Goal: Transaction & Acquisition: Obtain resource

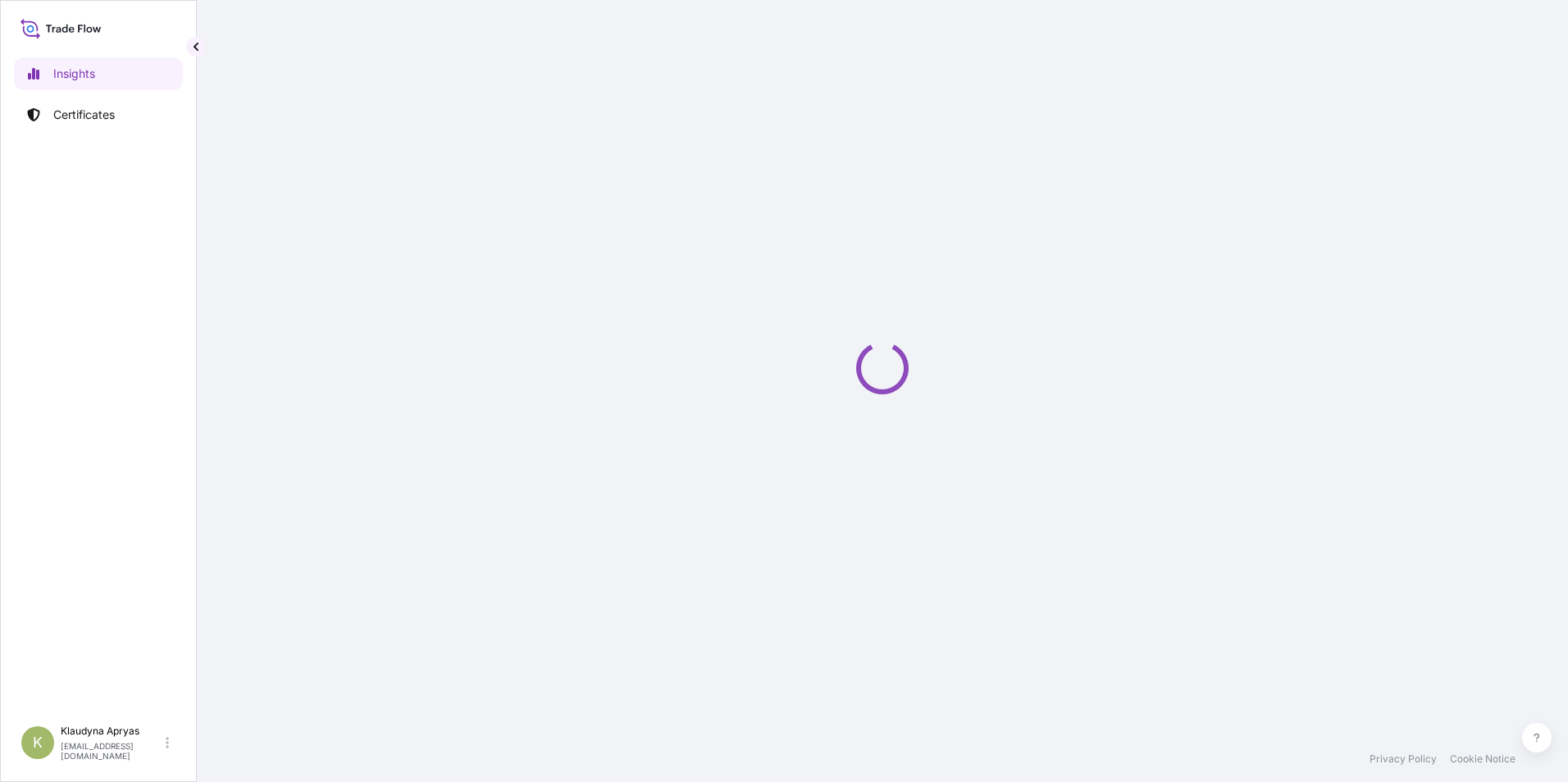
select select "2025"
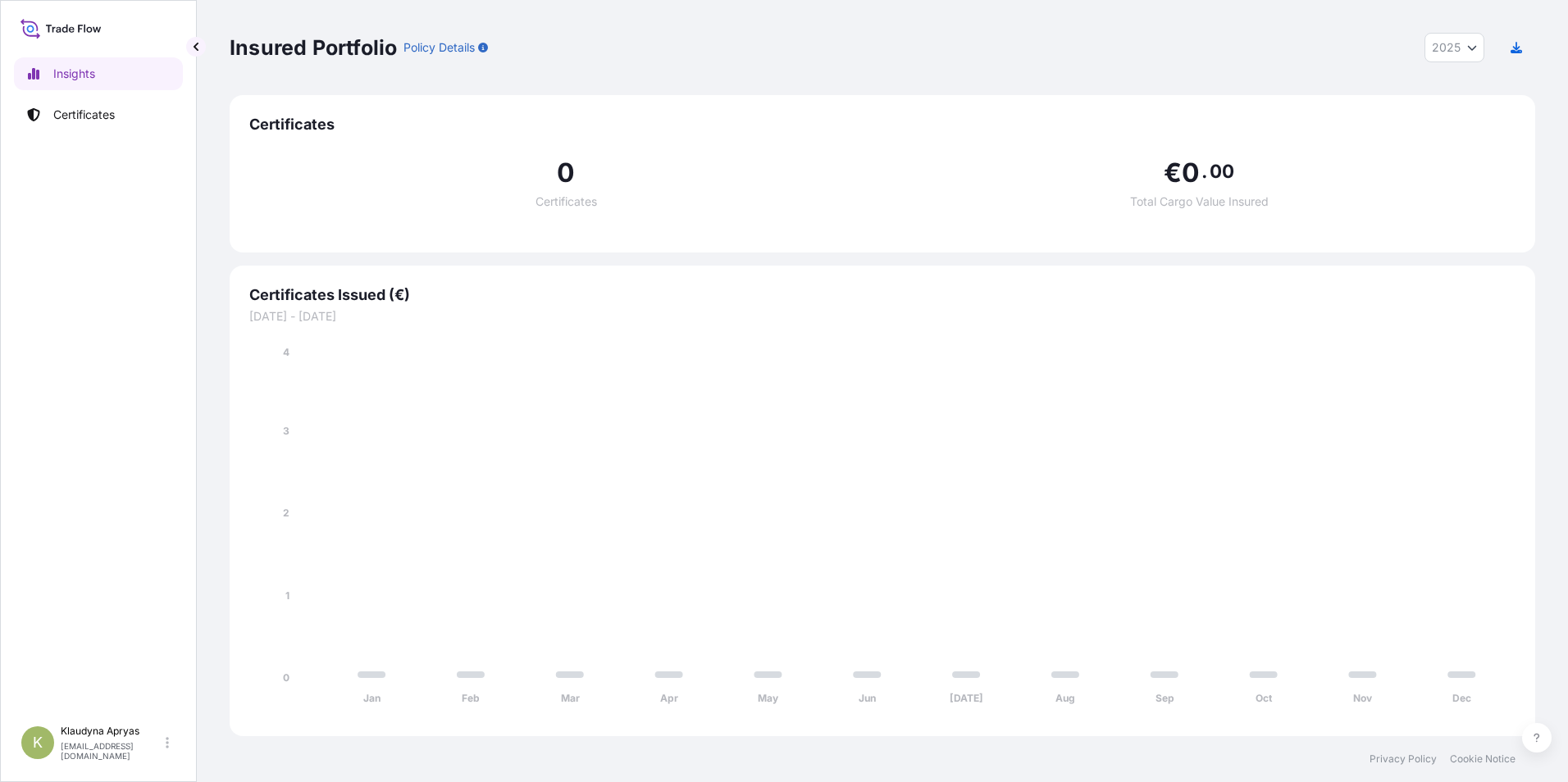
drag, startPoint x: 0, startPoint y: 0, endPoint x: 815, endPoint y: 187, distance: 836.2
click at [815, 187] on div "0 Certificates" at bounding box center [565, 184] width 633 height 48
click at [86, 117] on p "Certificates" at bounding box center [84, 114] width 62 height 16
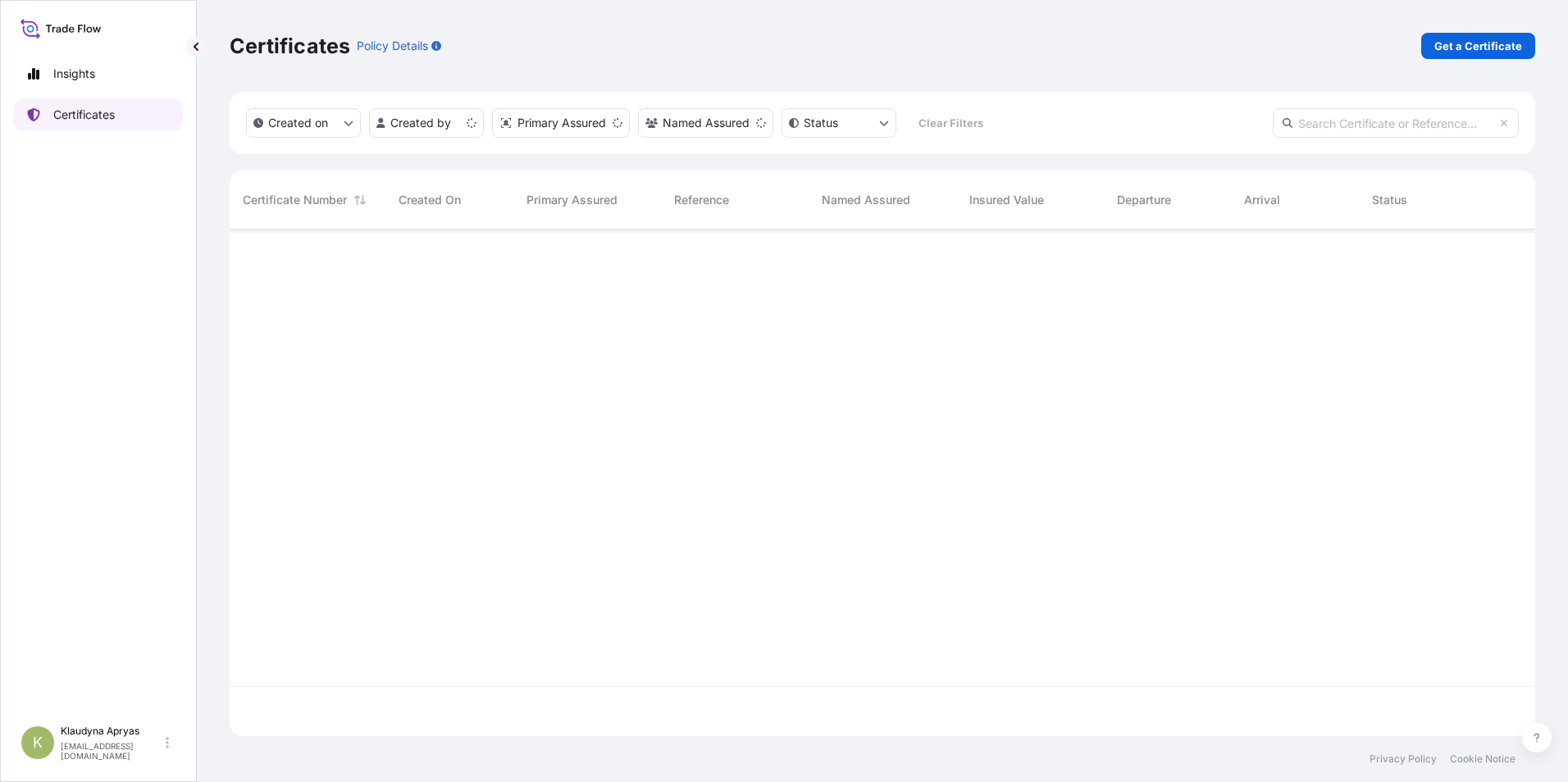
scroll to position [504, 1293]
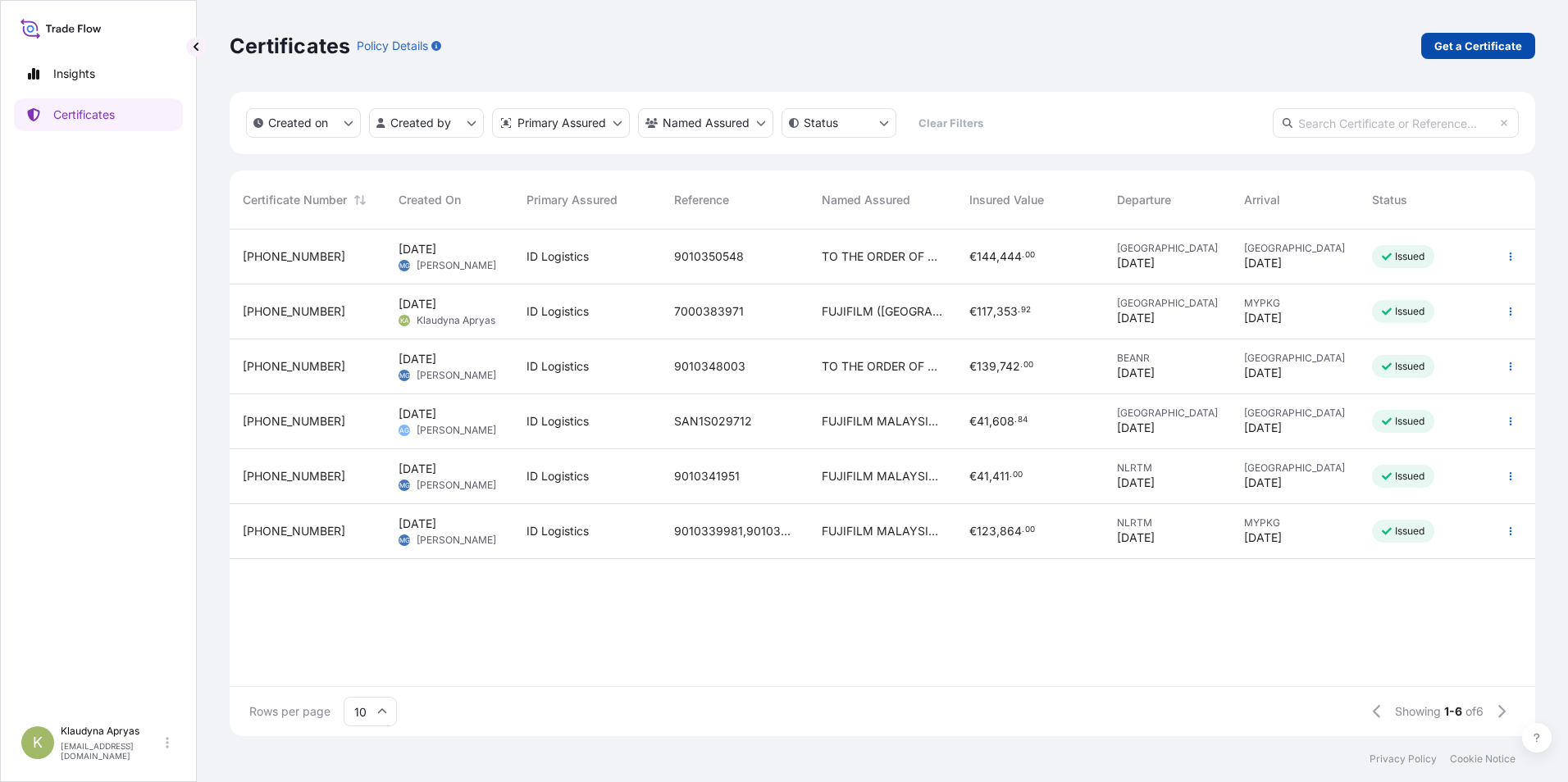
click at [1508, 45] on p "Get a Certificate" at bounding box center [1478, 45] width 87 height 16
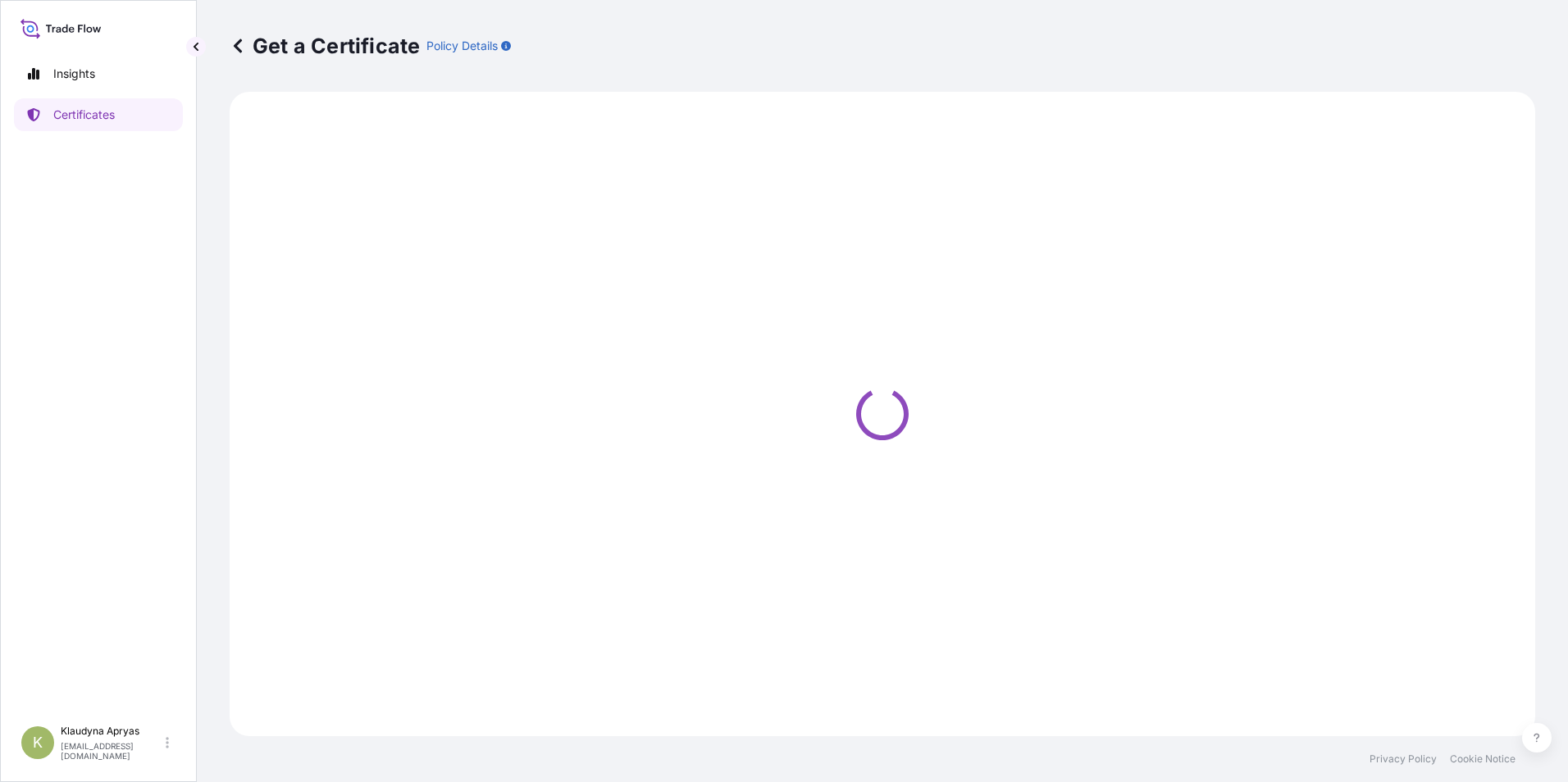
select select "Barge"
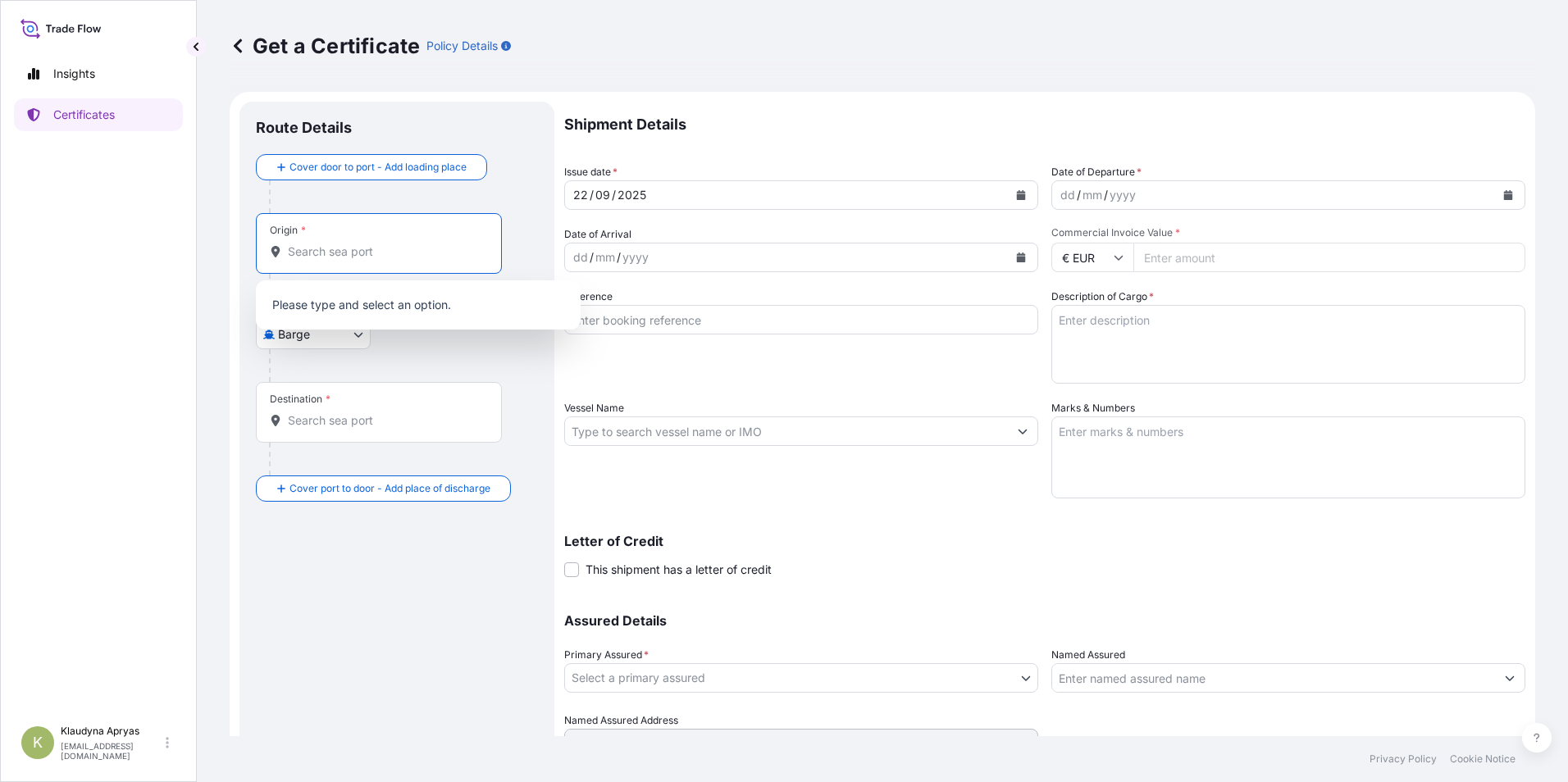
click at [396, 256] on input "Origin *" at bounding box center [385, 251] width 194 height 16
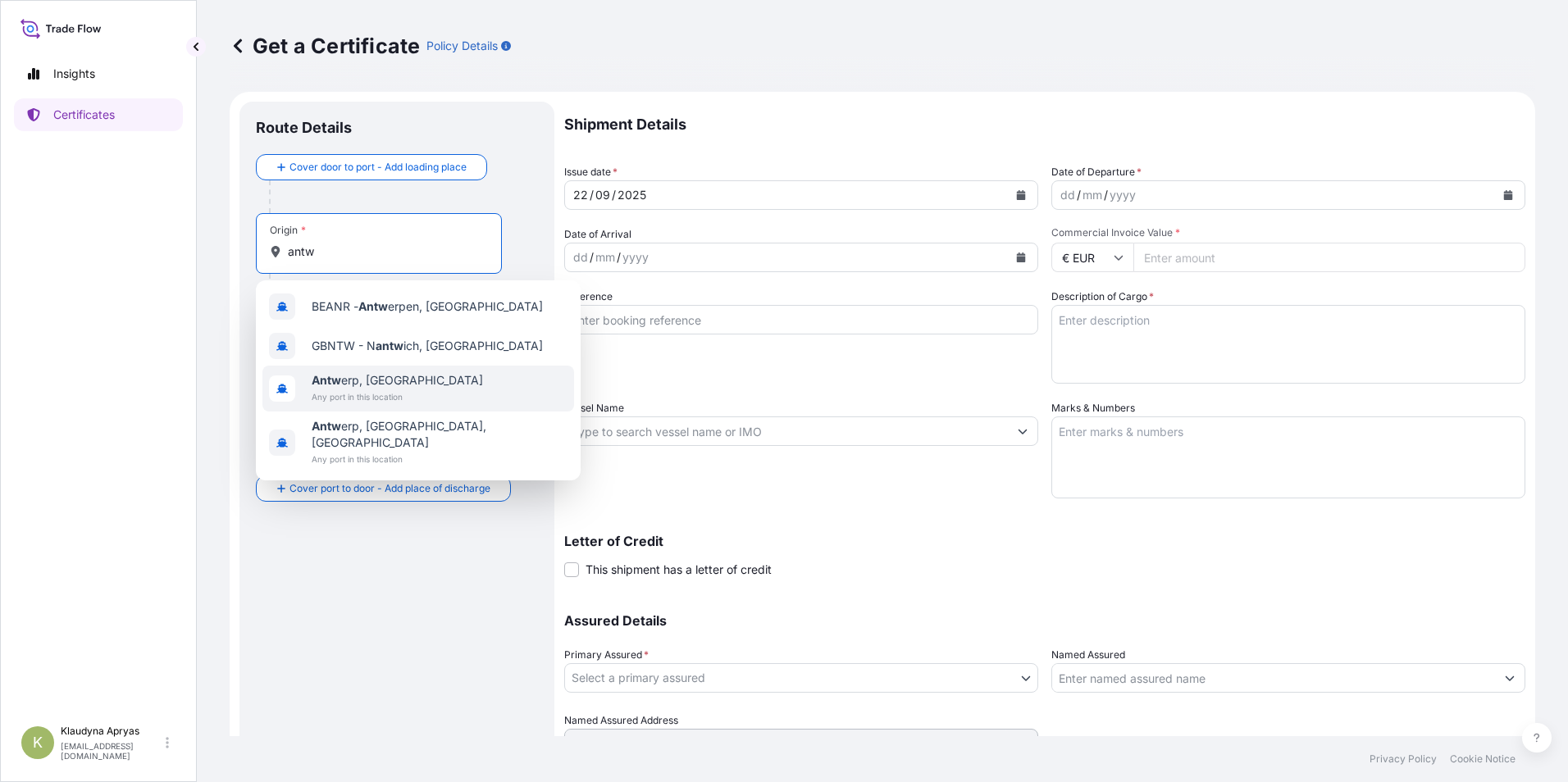
click at [408, 385] on span "Antw erp, [GEOGRAPHIC_DATA]" at bounding box center [397, 380] width 171 height 16
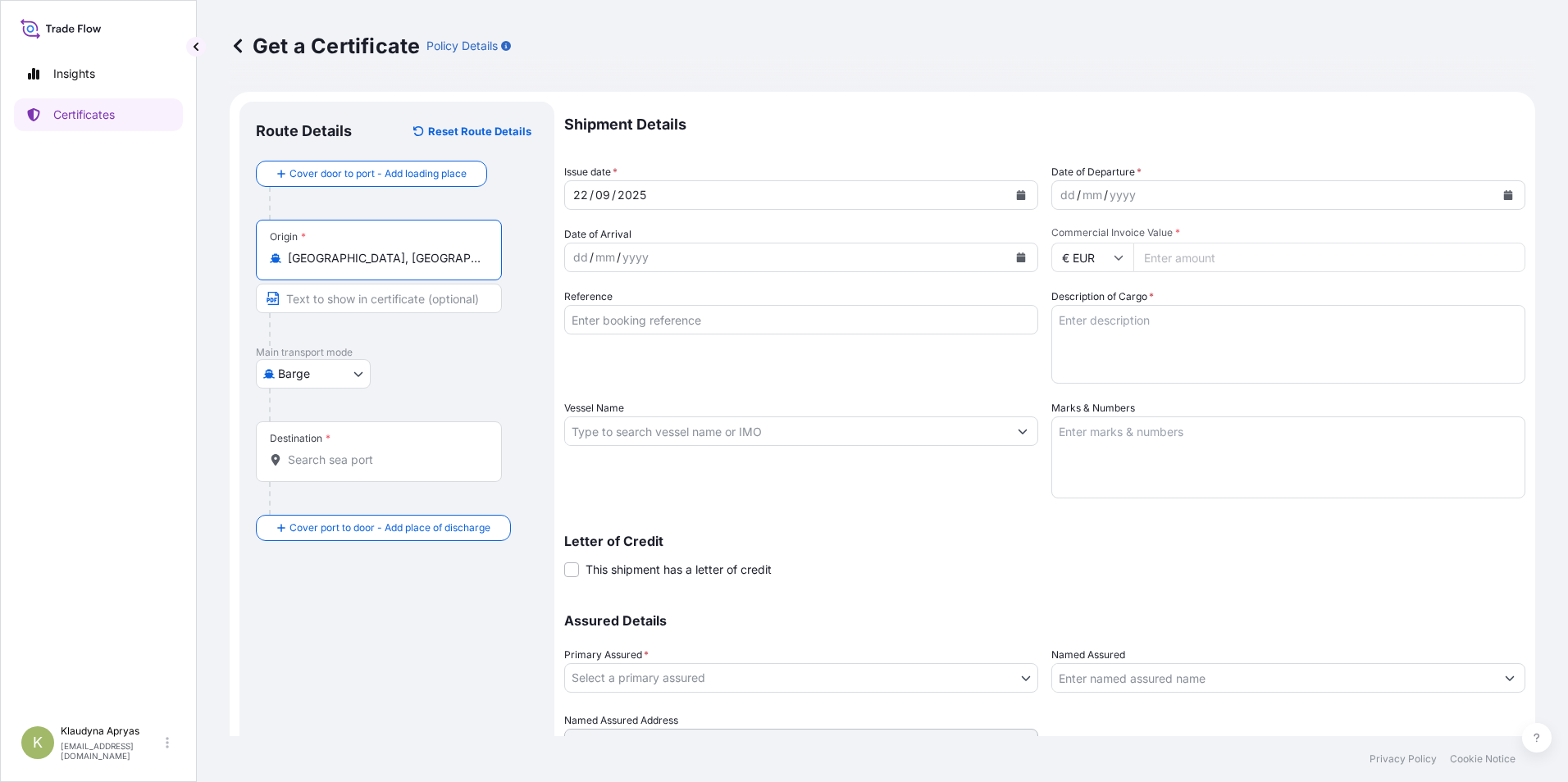
type input "[GEOGRAPHIC_DATA], [GEOGRAPHIC_DATA]"
click at [374, 459] on input "Destination *" at bounding box center [385, 460] width 194 height 16
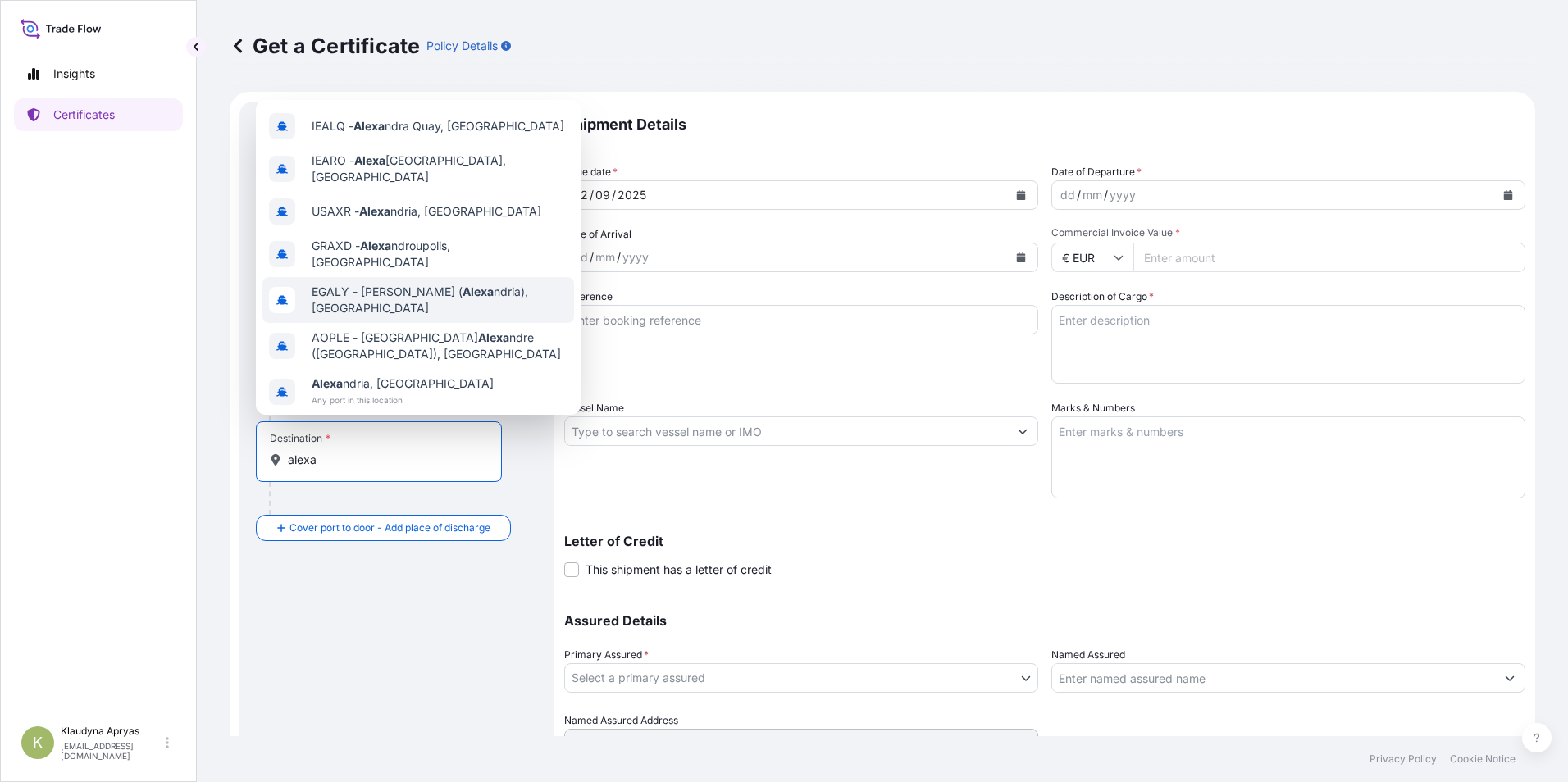
click at [480, 285] on span "EGALY - [PERSON_NAME] ( [PERSON_NAME]), [GEOGRAPHIC_DATA]" at bounding box center [439, 300] width 256 height 33
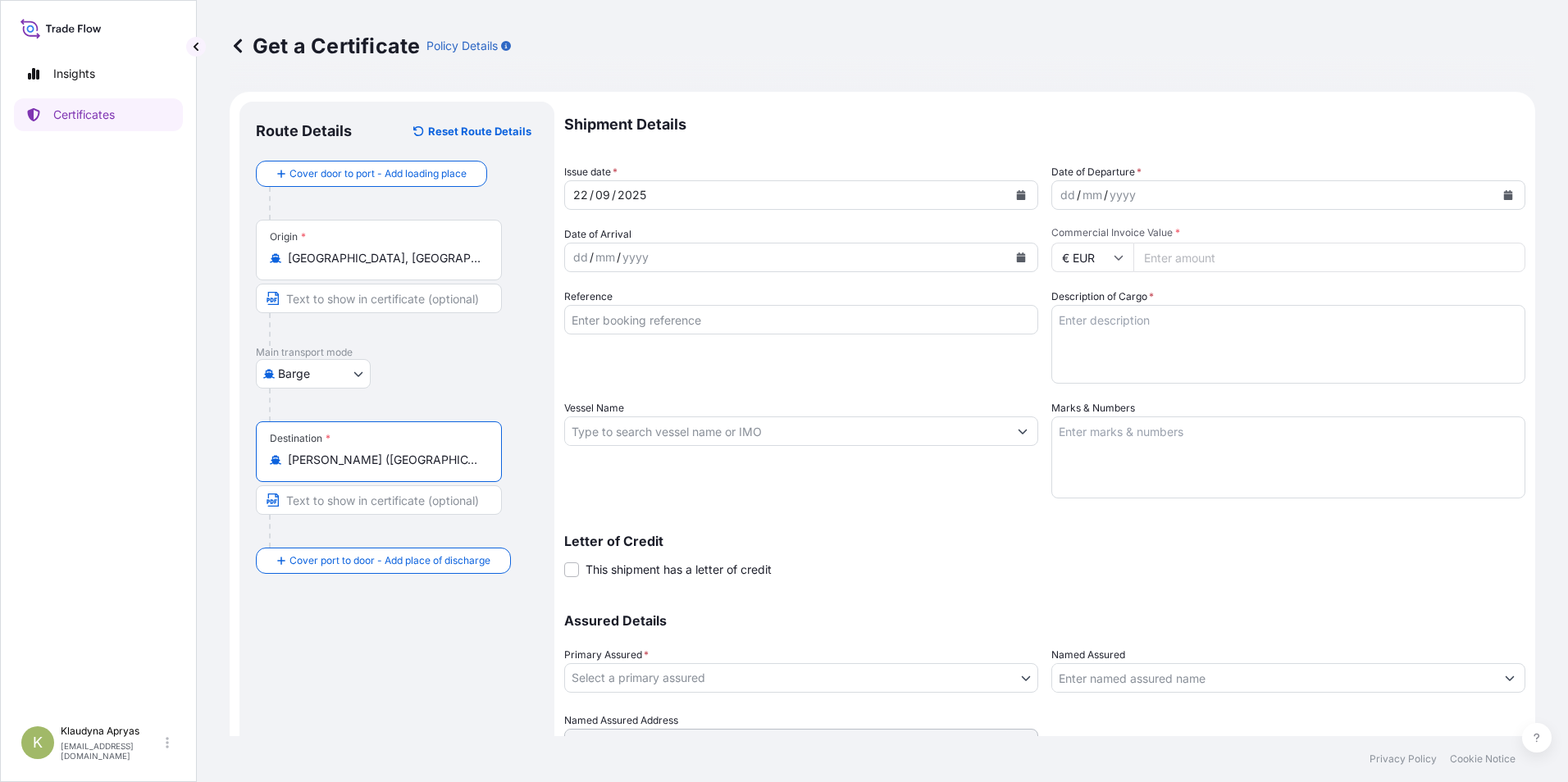
click at [453, 461] on input "[PERSON_NAME] ([GEOGRAPHIC_DATA]), [GEOGRAPHIC_DATA]" at bounding box center [385, 460] width 194 height 16
drag, startPoint x: 485, startPoint y: 465, endPoint x: 326, endPoint y: 462, distance: 159.0
click at [326, 462] on div "[PERSON_NAME] ([GEOGRAPHIC_DATA]), [GEOGRAPHIC_DATA]" at bounding box center [379, 460] width 218 height 16
click at [326, 462] on input "[PERSON_NAME] ([GEOGRAPHIC_DATA]), [GEOGRAPHIC_DATA]" at bounding box center [385, 460] width 194 height 16
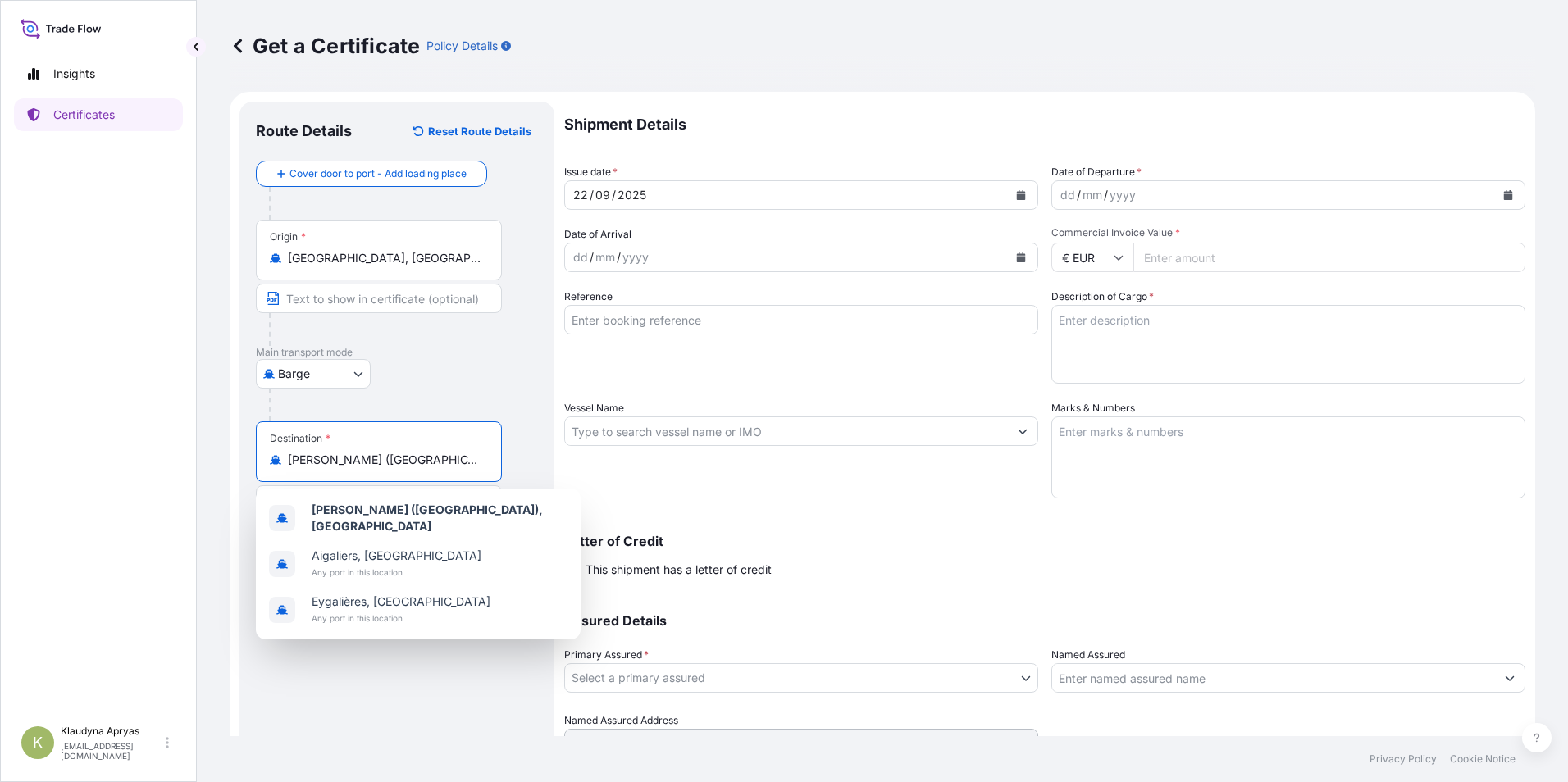
scroll to position [0, 14]
drag, startPoint x: 476, startPoint y: 460, endPoint x: 318, endPoint y: 460, distance: 158.0
click at [318, 460] on input "[PERSON_NAME] ([GEOGRAPHIC_DATA]), [GEOGRAPHIC_DATA]" at bounding box center [385, 460] width 194 height 16
type input "EGALY -), [GEOGRAPHIC_DATA]"
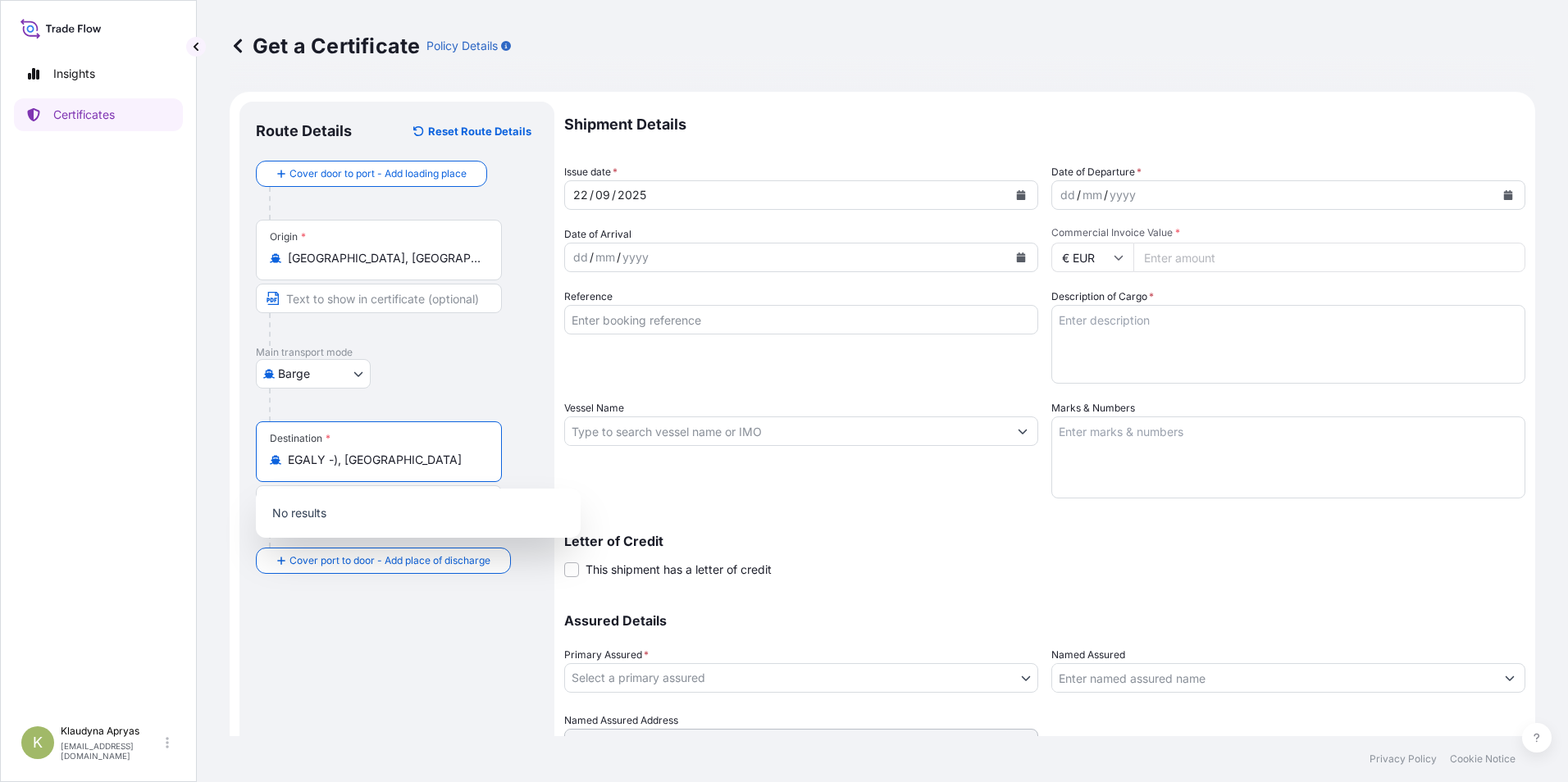
drag, startPoint x: 425, startPoint y: 464, endPoint x: 265, endPoint y: 459, distance: 160.1
click at [265, 459] on div "Destination * EGALY -), [GEOGRAPHIC_DATA]" at bounding box center [379, 451] width 246 height 61
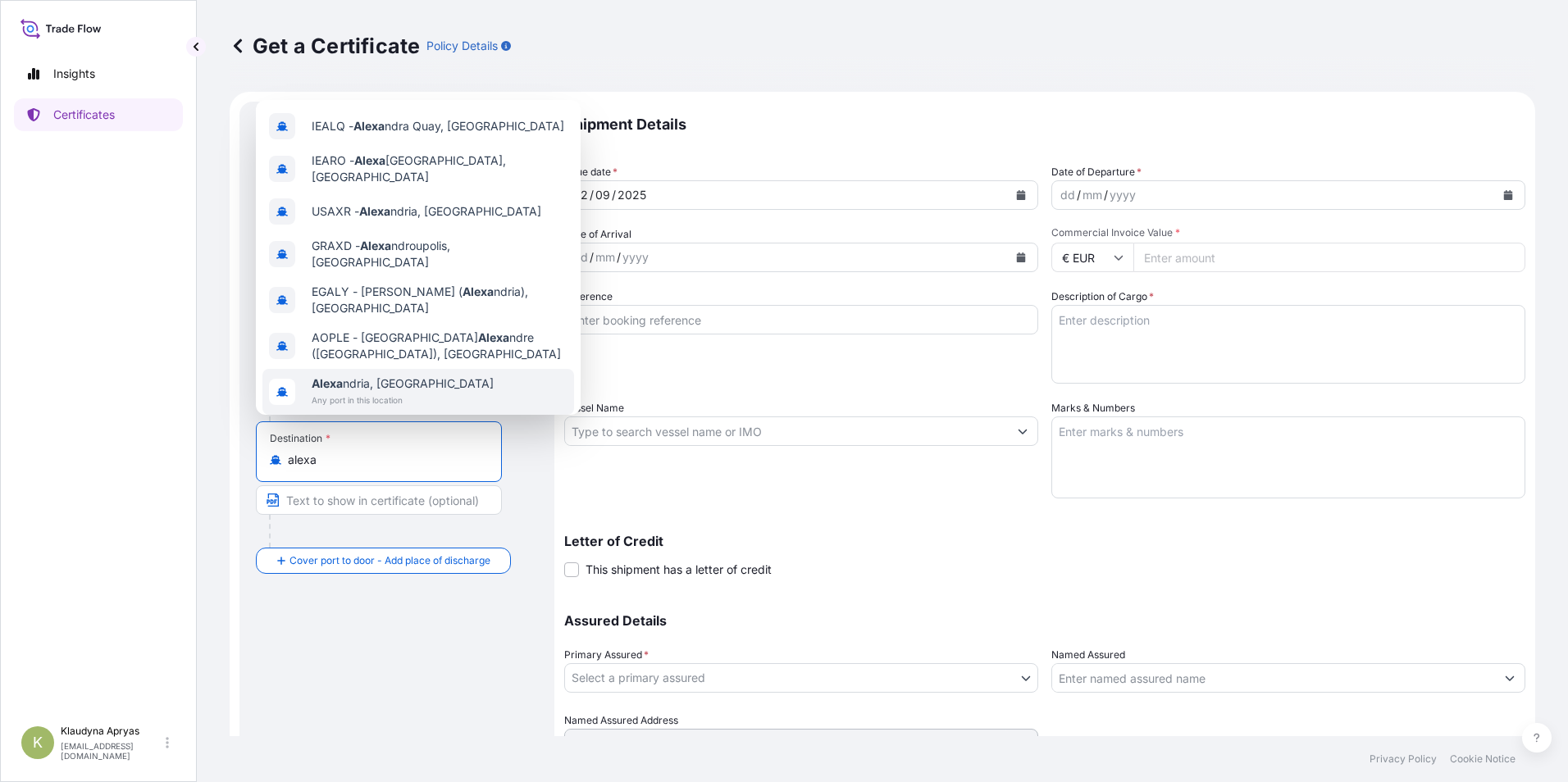
click at [437, 369] on div "Alexa ndria, [GEOGRAPHIC_DATA] Any port in this location" at bounding box center [418, 392] width 312 height 46
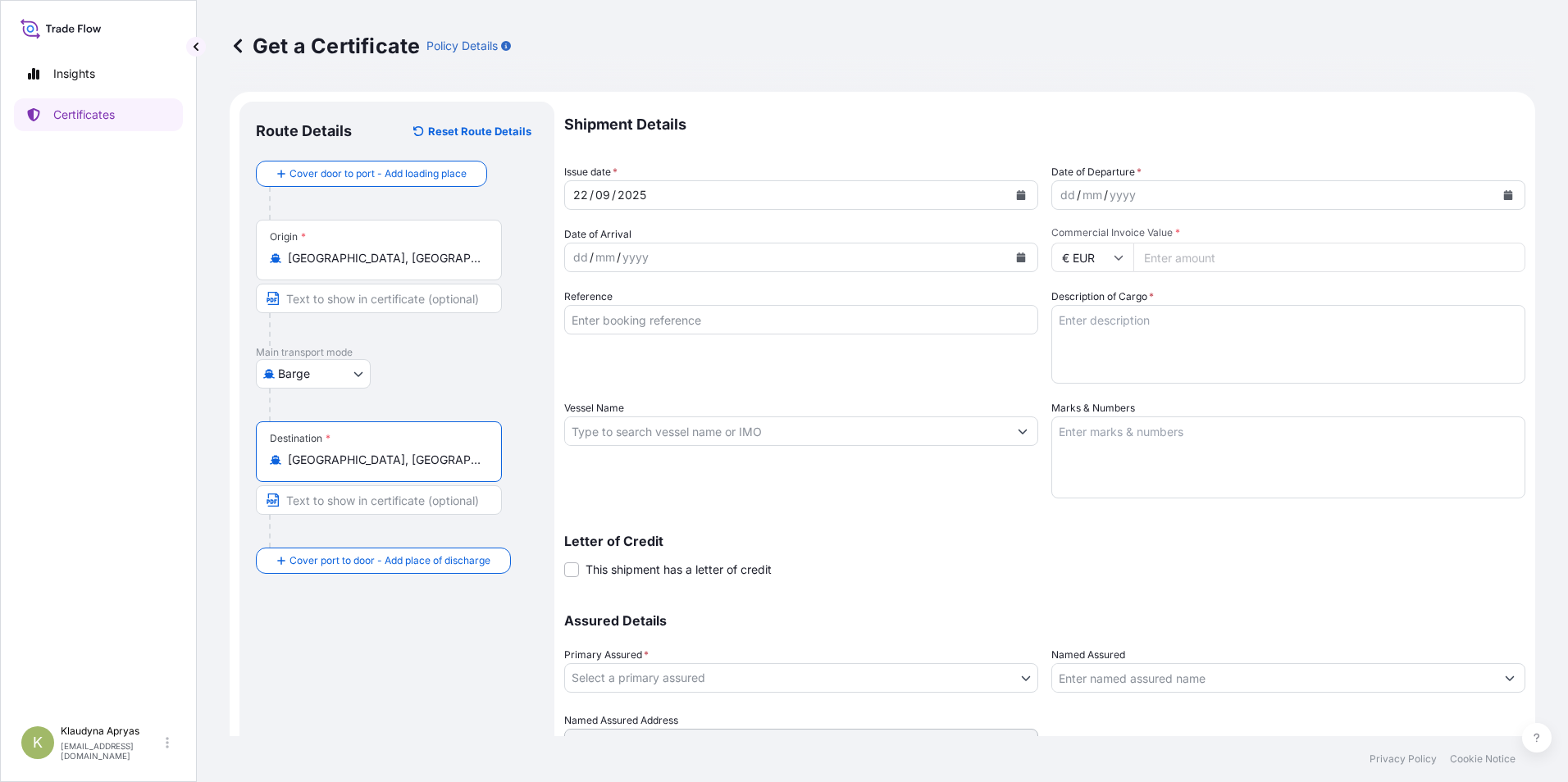
type input "[GEOGRAPHIC_DATA], [GEOGRAPHIC_DATA]"
click at [579, 260] on div "dd" at bounding box center [580, 257] width 18 height 20
drag, startPoint x: 587, startPoint y: 254, endPoint x: 557, endPoint y: 256, distance: 30.1
click at [557, 256] on form "Route Details Reset Route Details Cover door to port - Add loading place Place …" at bounding box center [882, 453] width 1305 height 723
click at [587, 256] on div "02" at bounding box center [580, 257] width 18 height 20
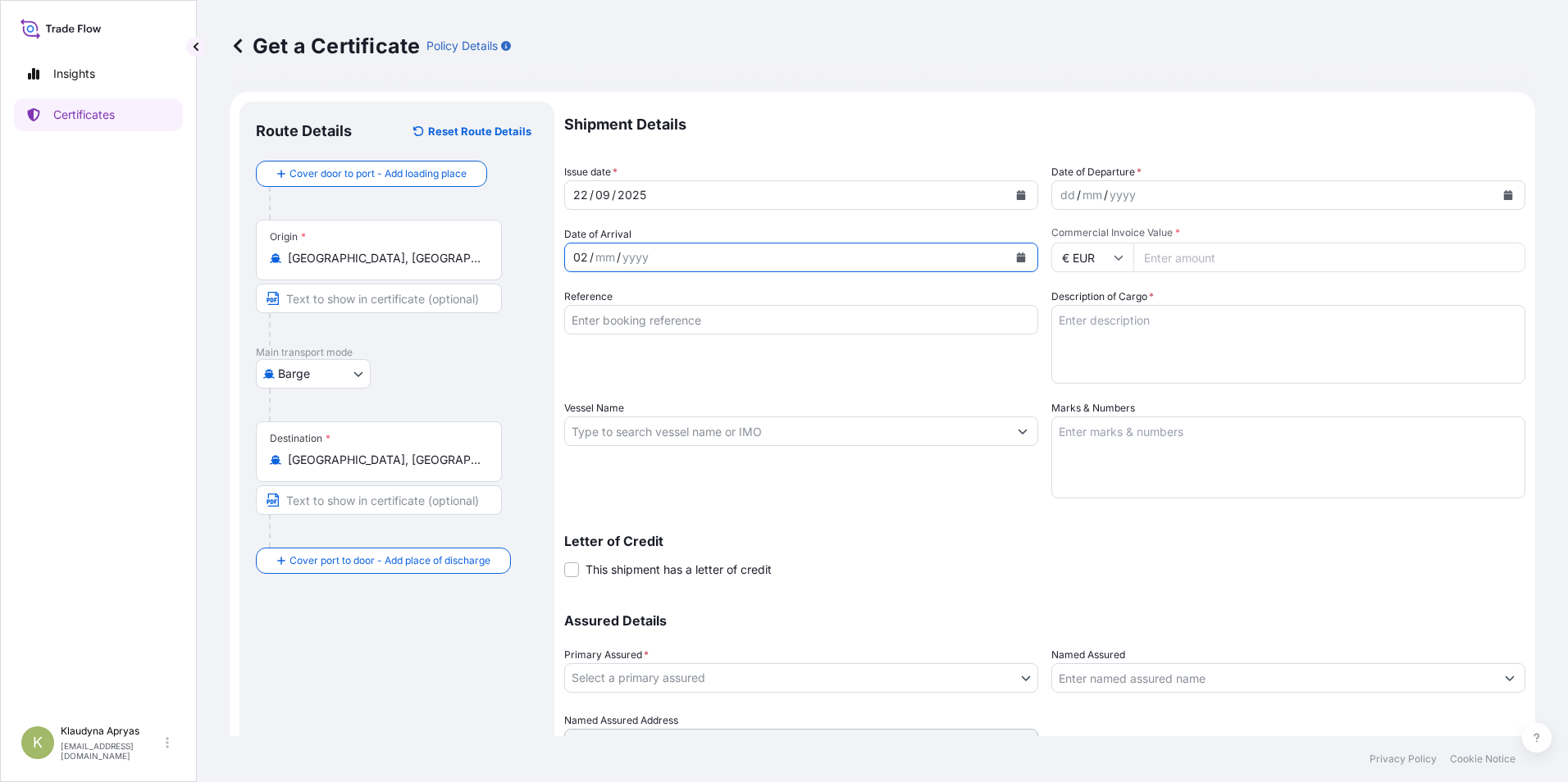
click at [587, 256] on div "02" at bounding box center [580, 257] width 18 height 20
click at [586, 256] on div "02" at bounding box center [580, 257] width 18 height 20
click at [784, 260] on div "02 / mm / yyyy" at bounding box center [786, 257] width 443 height 29
click at [1108, 186] on div "yyyy" at bounding box center [1123, 194] width 29 height 20
click at [587, 257] on div "02" at bounding box center [580, 257] width 18 height 20
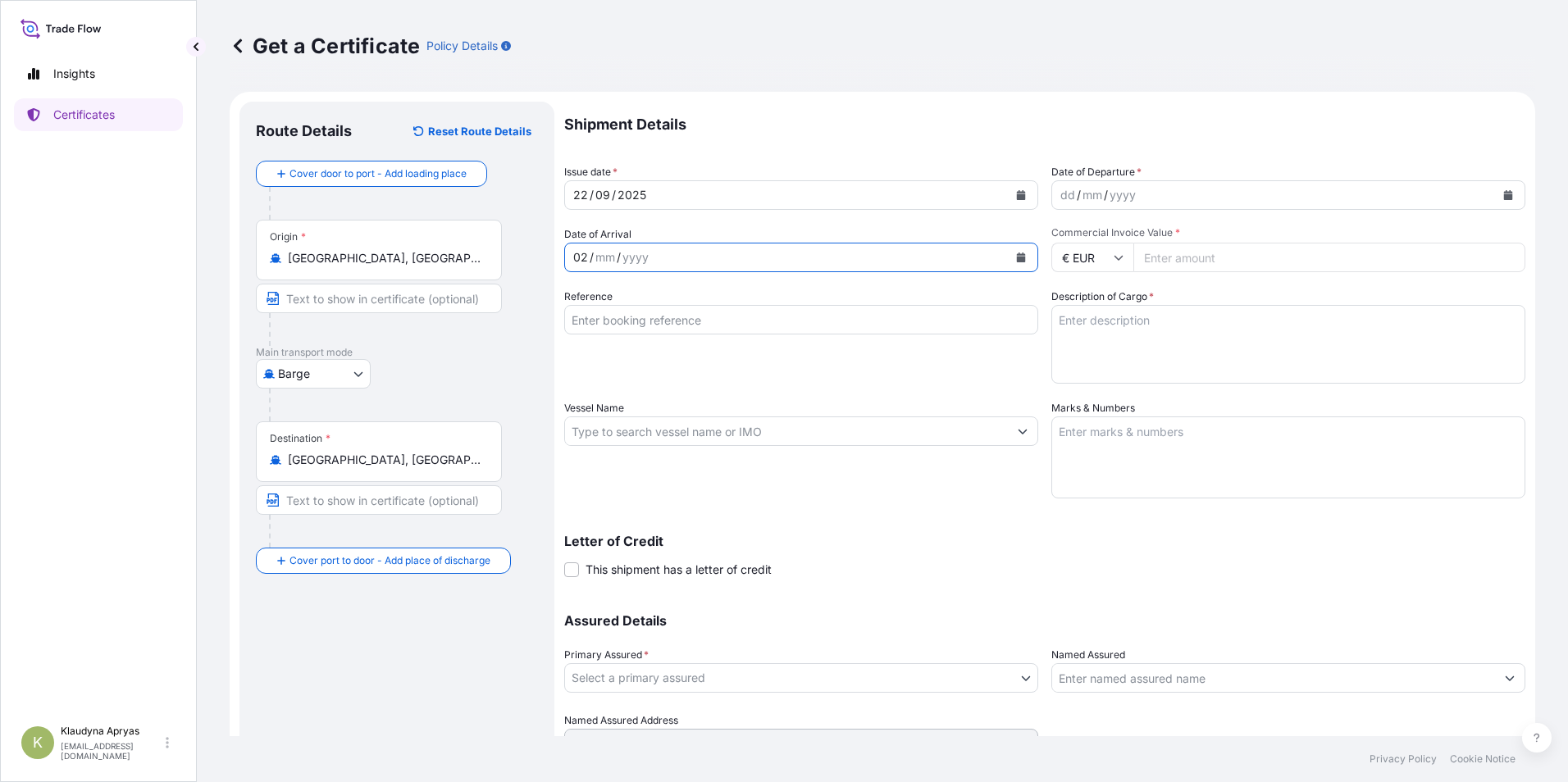
drag, startPoint x: 587, startPoint y: 259, endPoint x: 569, endPoint y: 259, distance: 18.0
click at [569, 259] on div "02 / mm / yyyy" at bounding box center [786, 257] width 443 height 29
click at [1066, 198] on div "dd" at bounding box center [1067, 194] width 18 height 20
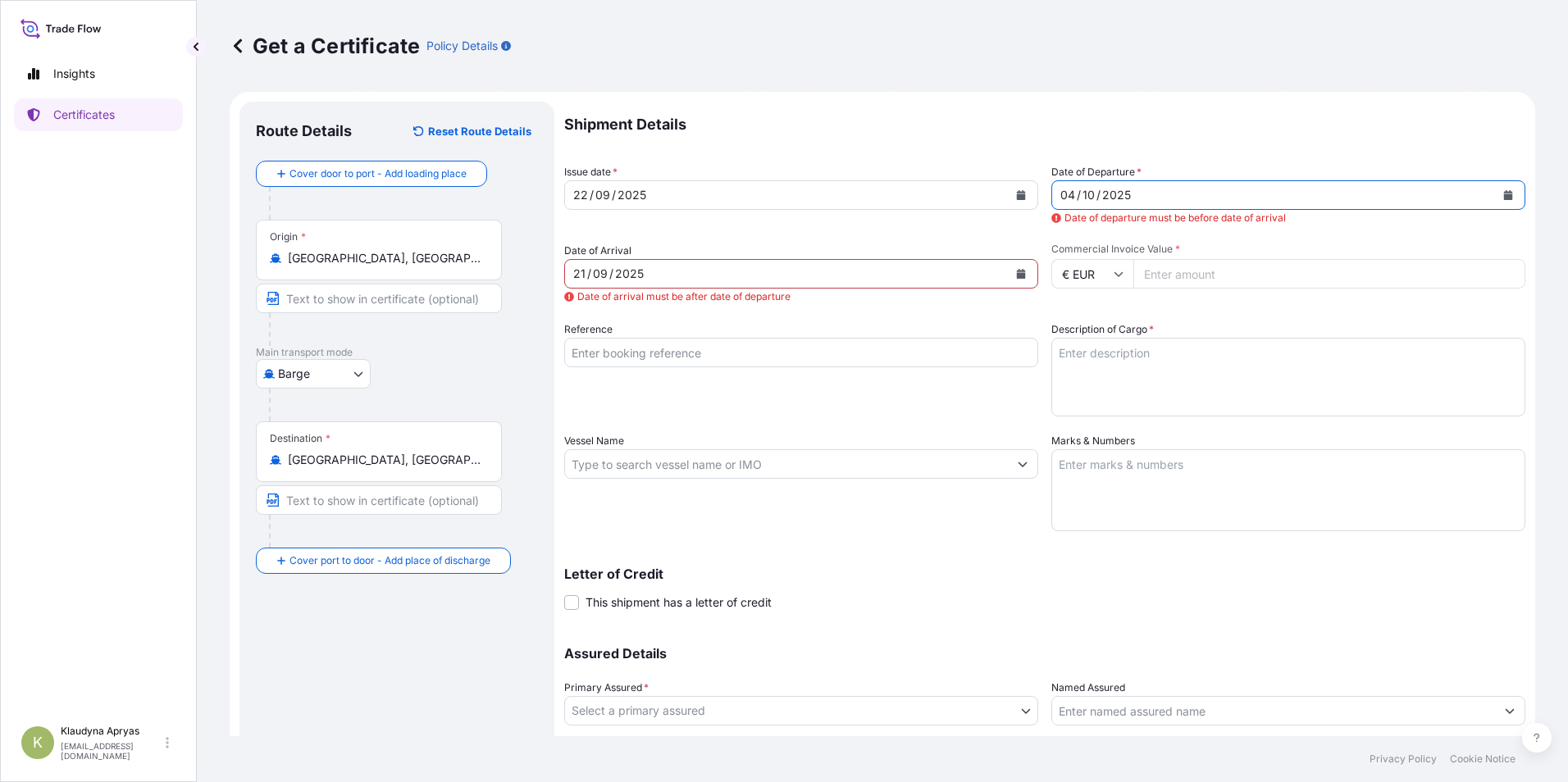
click at [586, 279] on div "21" at bounding box center [579, 273] width 15 height 20
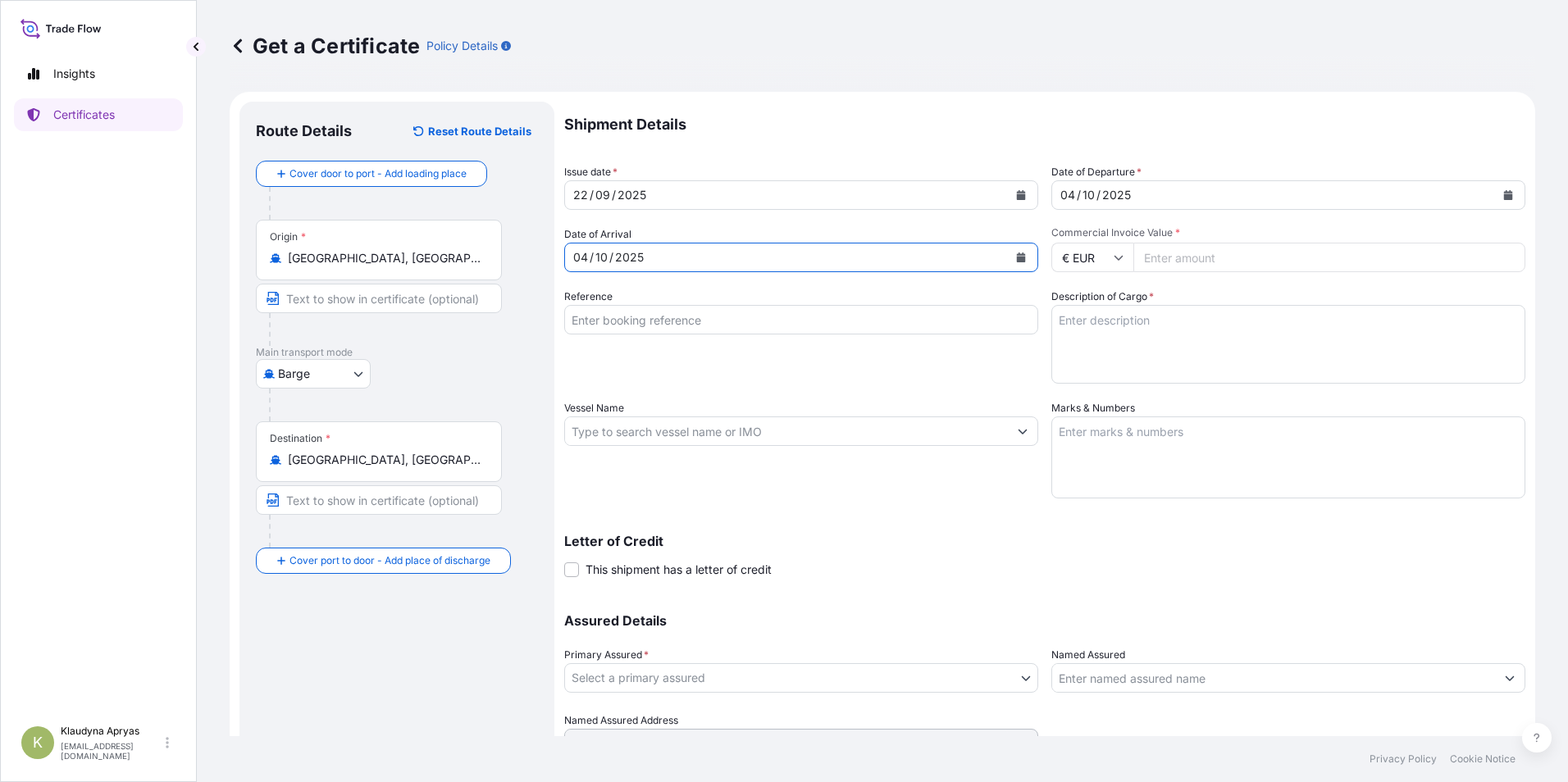
click at [1070, 191] on div "04" at bounding box center [1067, 194] width 18 height 20
click at [728, 326] on input "Reference" at bounding box center [801, 319] width 474 height 29
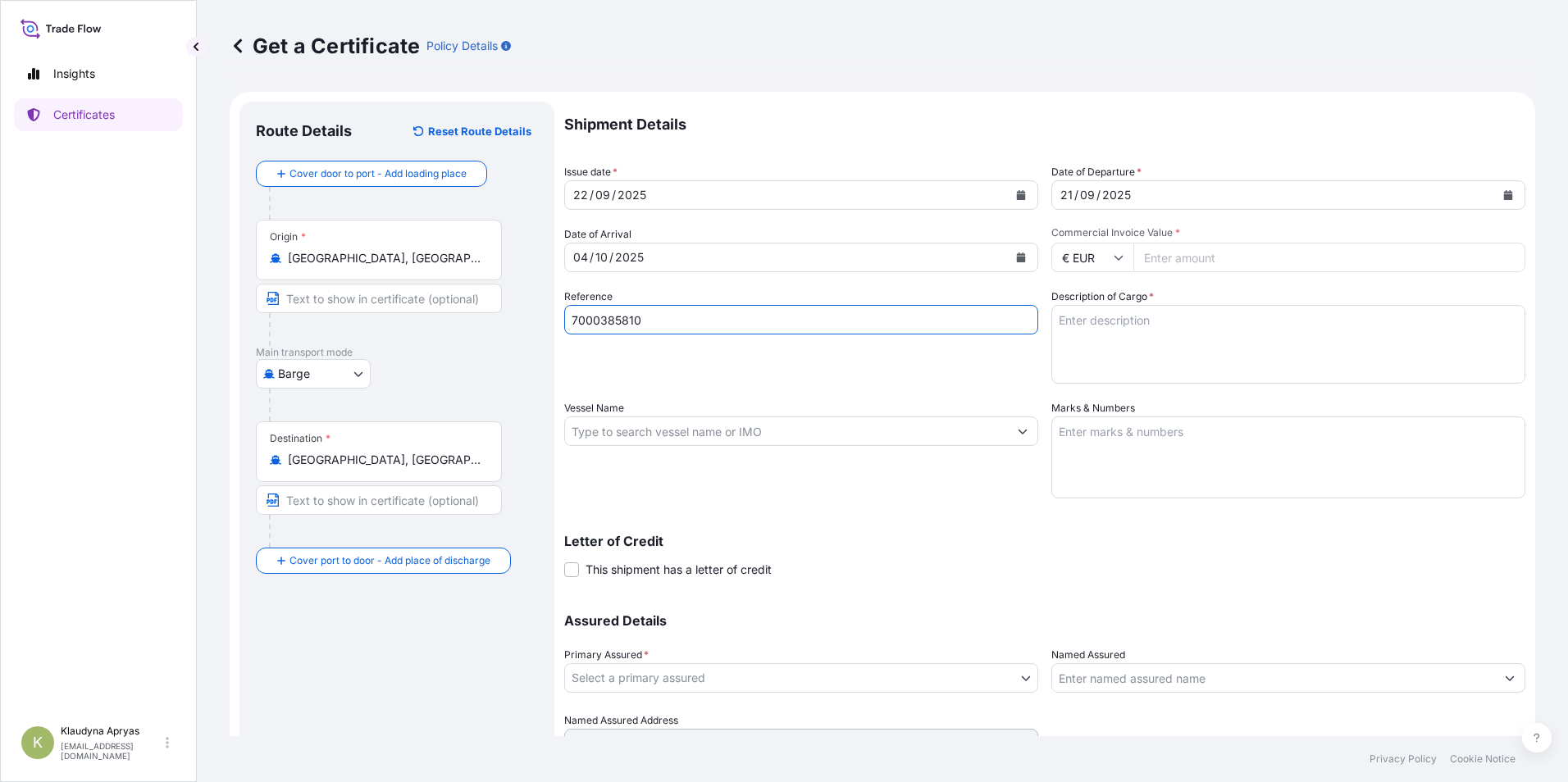
type input "7000385810"
click at [703, 442] on input "Vessel Name" at bounding box center [786, 431] width 443 height 29
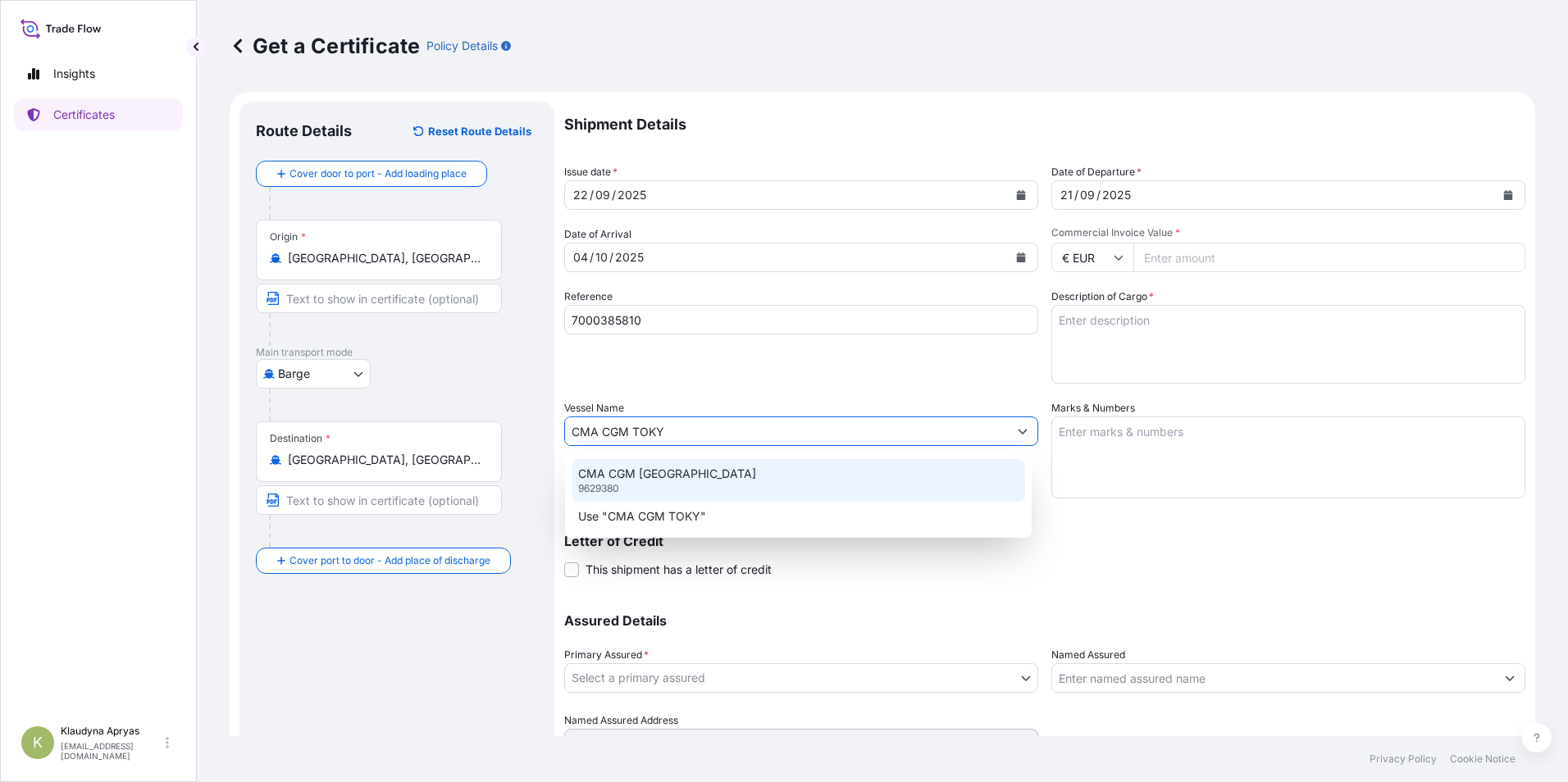
click at [653, 479] on p "CMA CGM [GEOGRAPHIC_DATA]" at bounding box center [667, 474] width 178 height 16
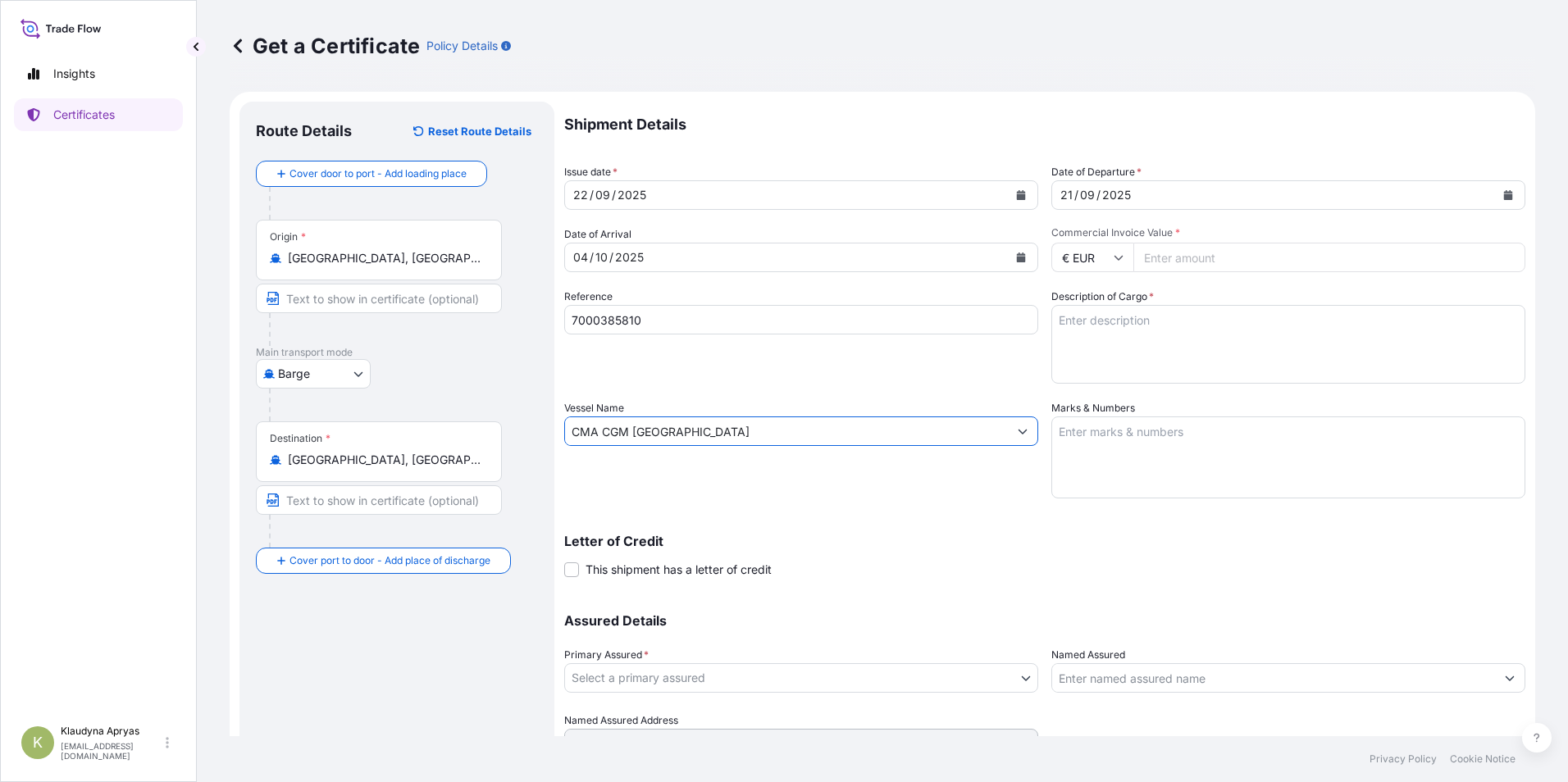
type input "CMA CGM [GEOGRAPHIC_DATA]"
click at [1130, 326] on textarea "Description of Cargo *" at bounding box center [1287, 344] width 474 height 79
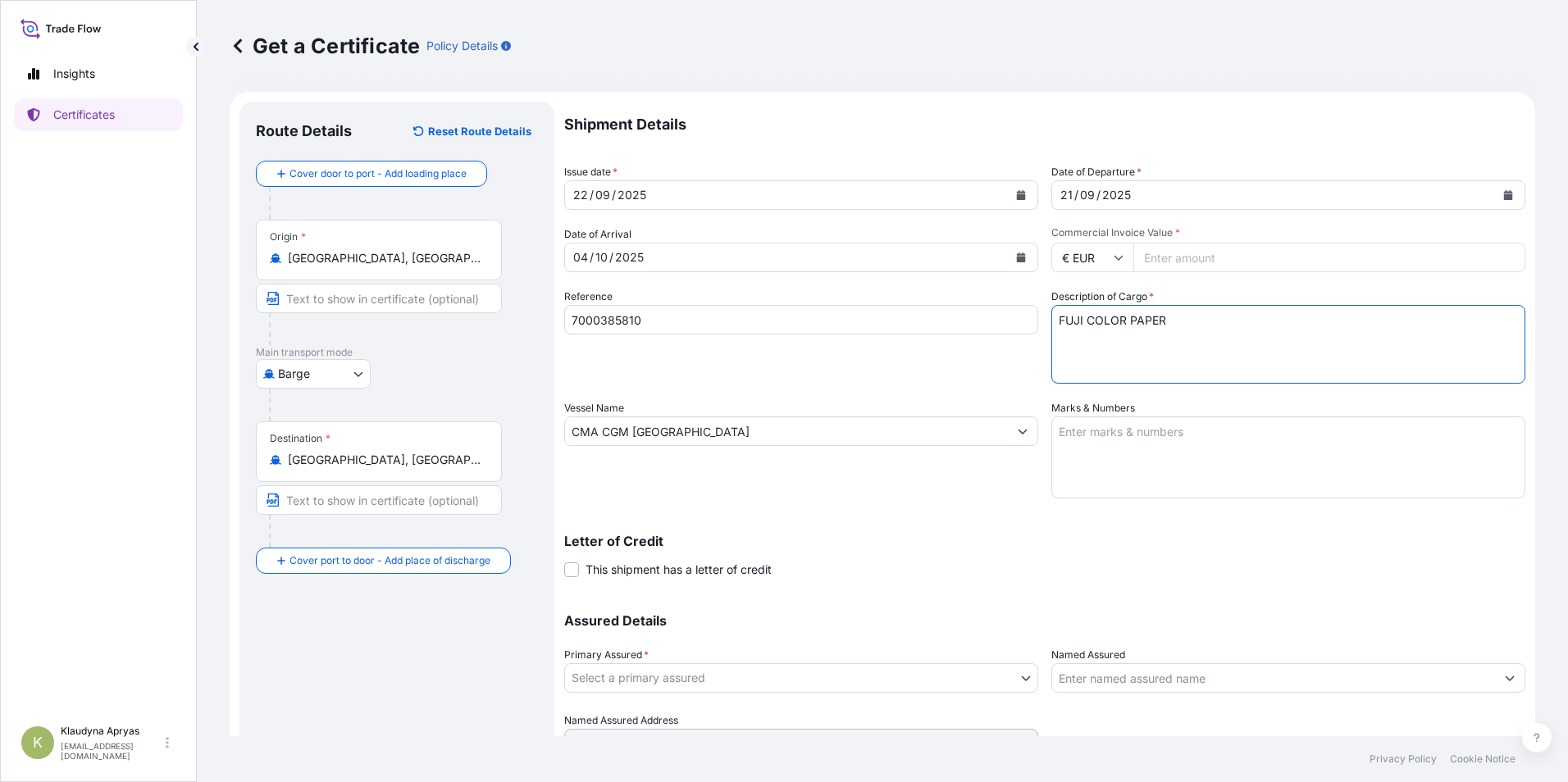
type textarea "FUJI COLOR PAPER"
click at [1102, 436] on textarea "Marks & Numbers" at bounding box center [1287, 457] width 474 height 82
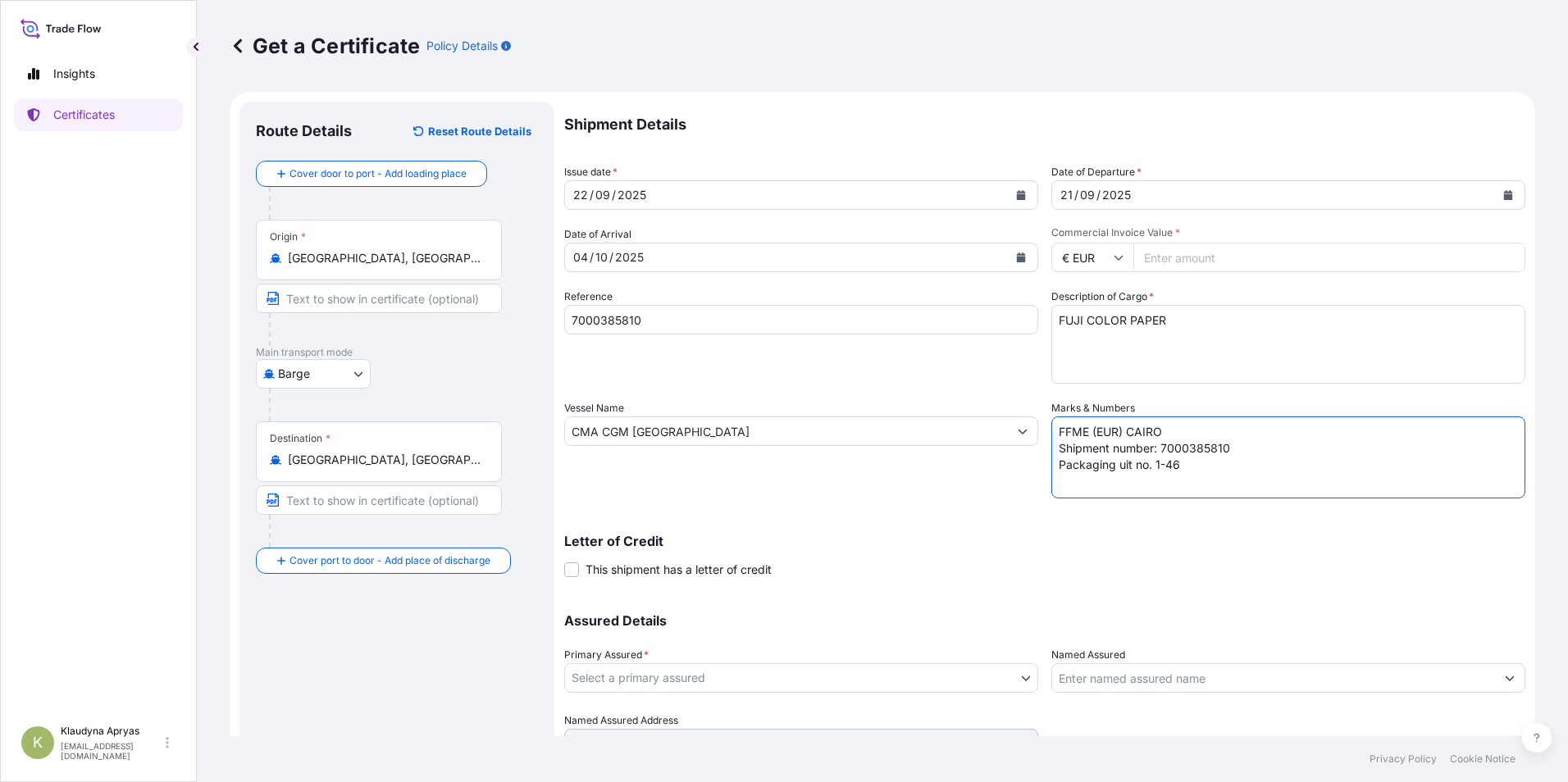
click at [1119, 469] on textarea "FFME (EUR) CAIRO Shipment number: 7000385810 Packaging uit no. 1-46" at bounding box center [1287, 457] width 474 height 82
click at [1189, 464] on textarea "FFME (EUR) CAIRO Shipment number: 7000385810 Packaging unit no. 1-46" at bounding box center [1287, 457] width 474 height 82
type textarea "FFME (EUR) CAIRO Shipment number: 7000385810 Packaging unit no. 1-46"
click at [1204, 251] on input "Commercial Invoice Value *" at bounding box center [1329, 257] width 392 height 29
type input "131392"
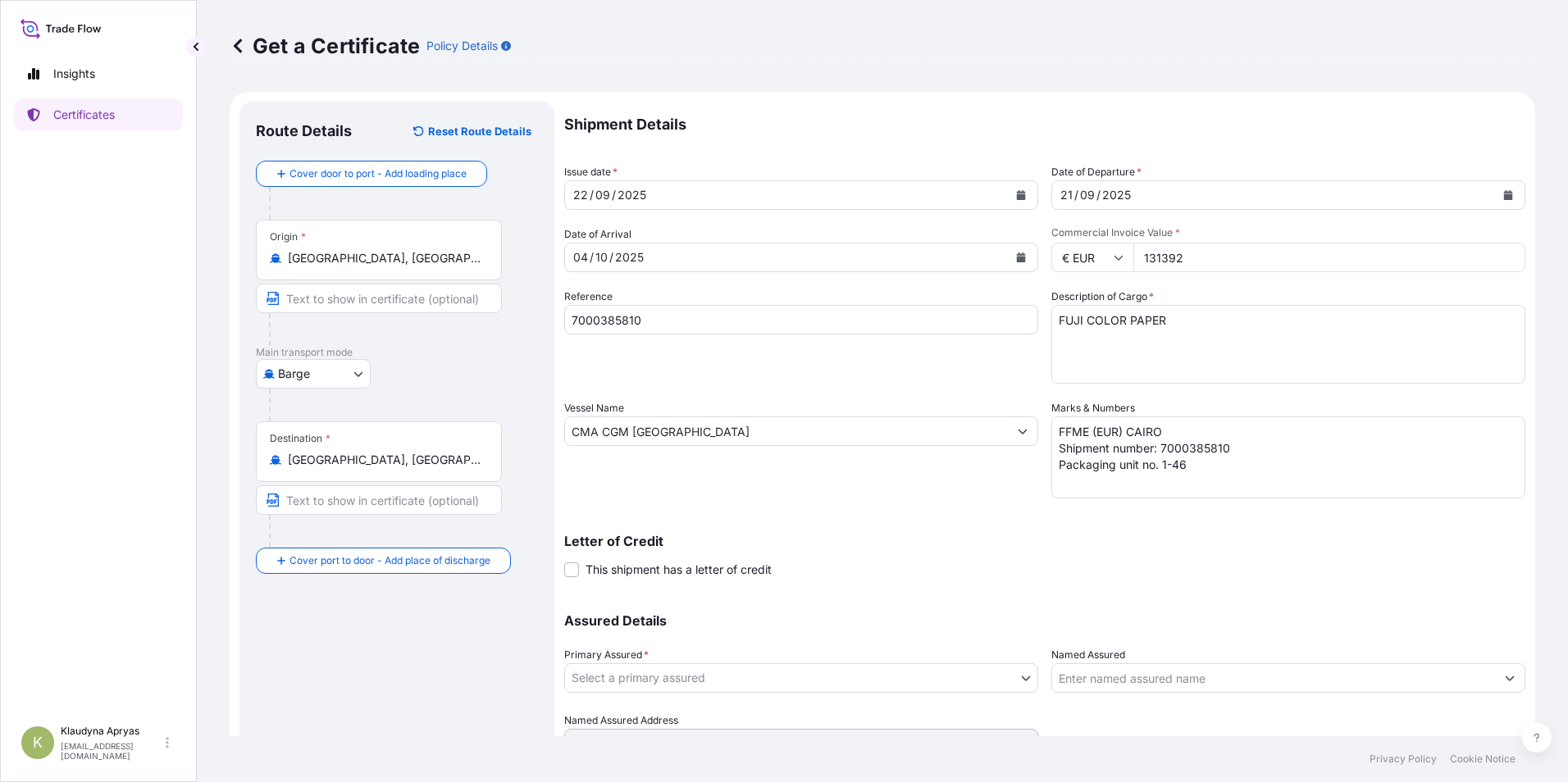
click at [1204, 337] on textarea "FUJI COLOR PAPER" at bounding box center [1287, 344] width 474 height 79
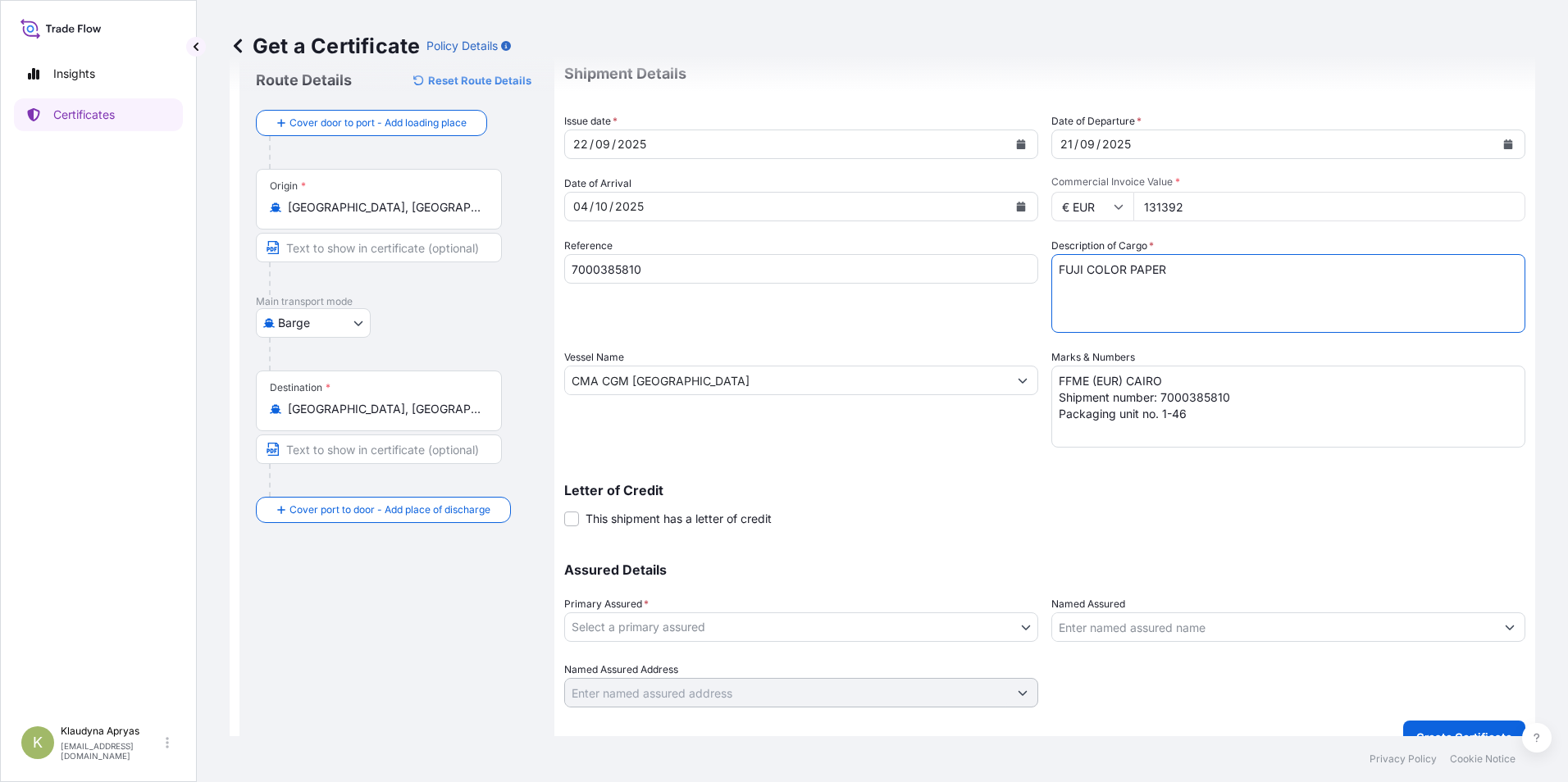
scroll to position [78, 0]
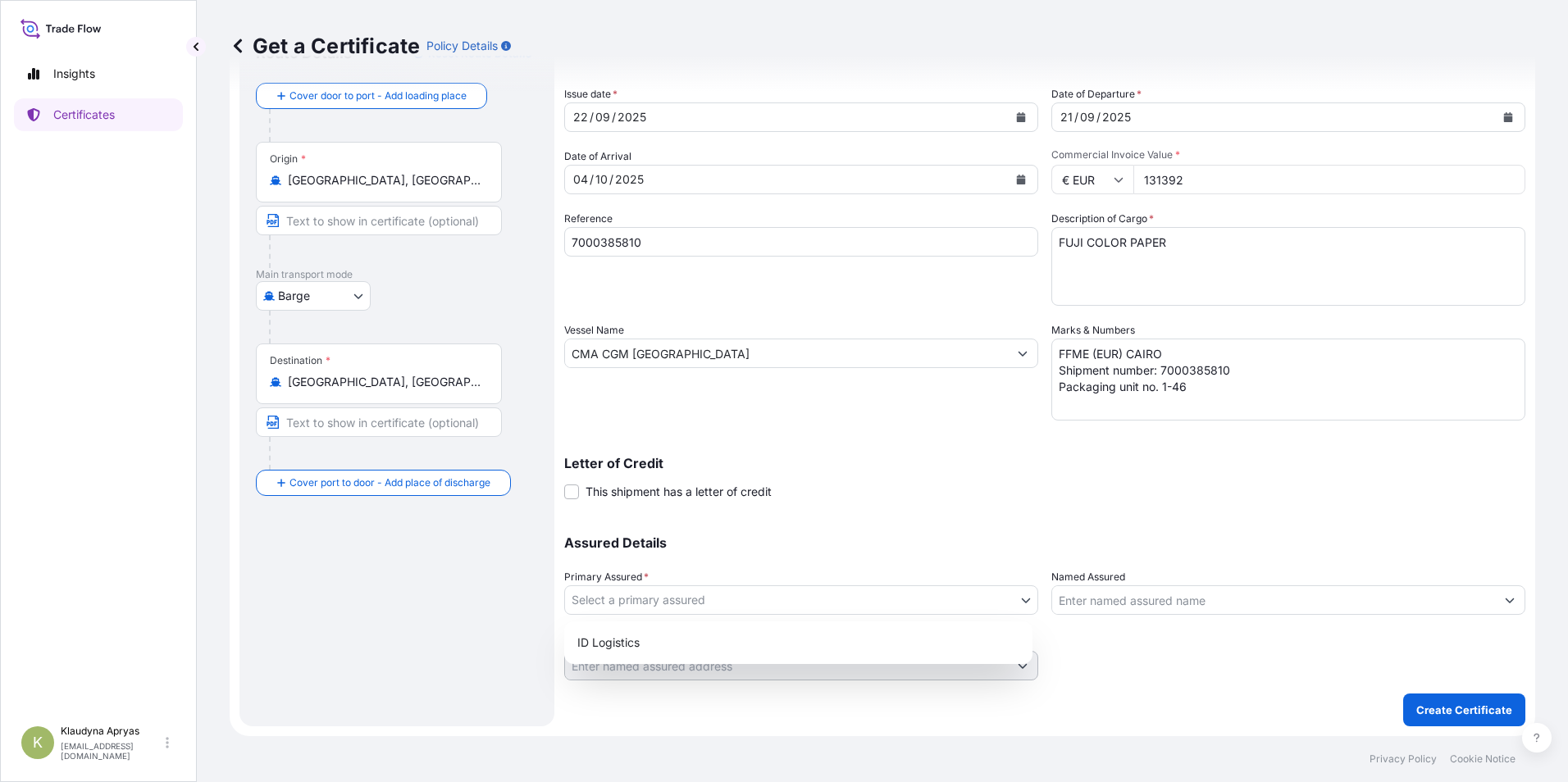
click at [1011, 598] on body "Insights Certificates K Klaudyna Apryas [EMAIL_ADDRESS][DOMAIN_NAME] Get a Cert…" at bounding box center [784, 391] width 1568 height 782
click at [719, 634] on div "ID Logistics" at bounding box center [797, 642] width 455 height 29
select select "31864"
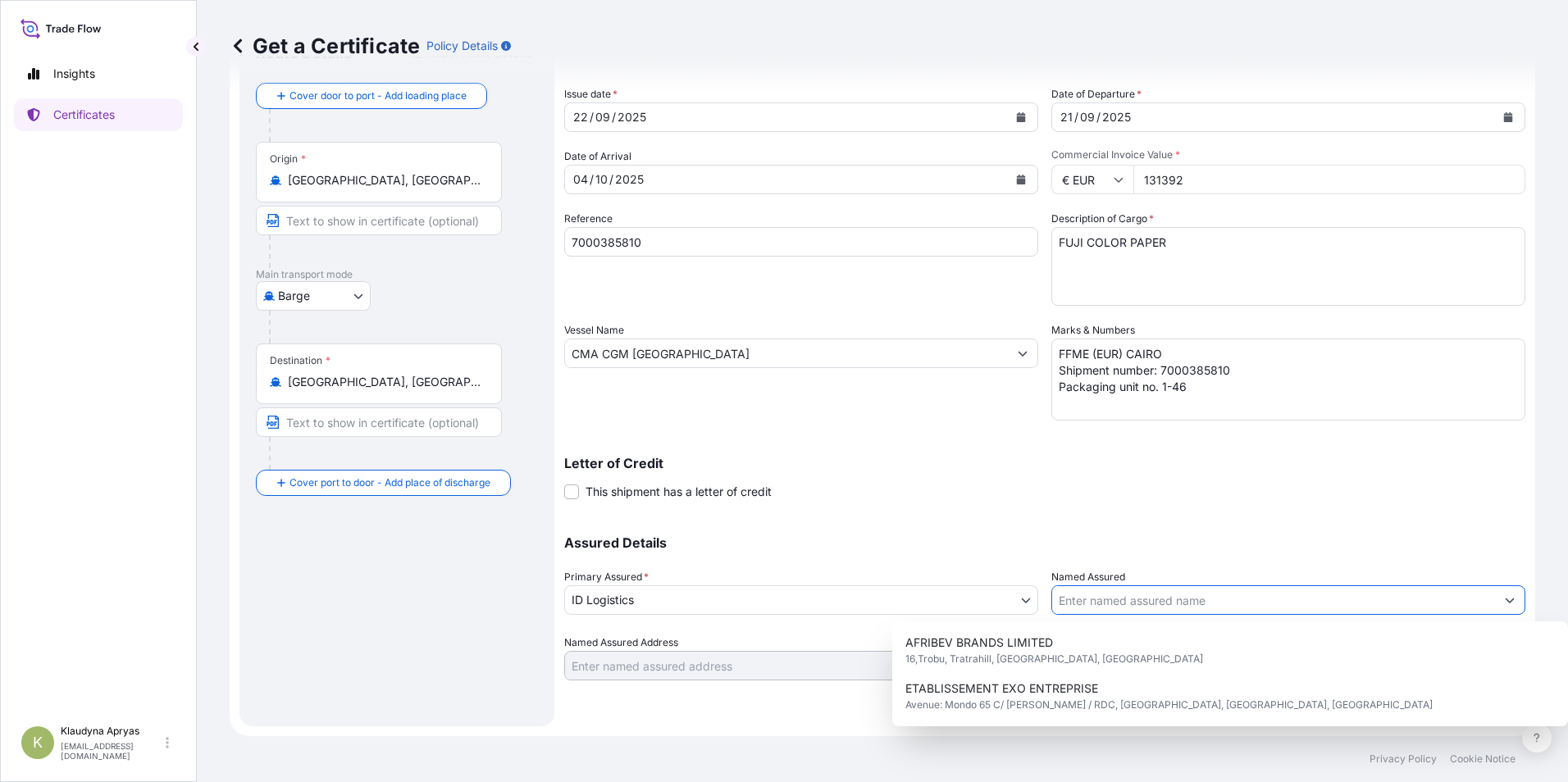
click at [1129, 602] on input "Named Assured" at bounding box center [1273, 600] width 443 height 29
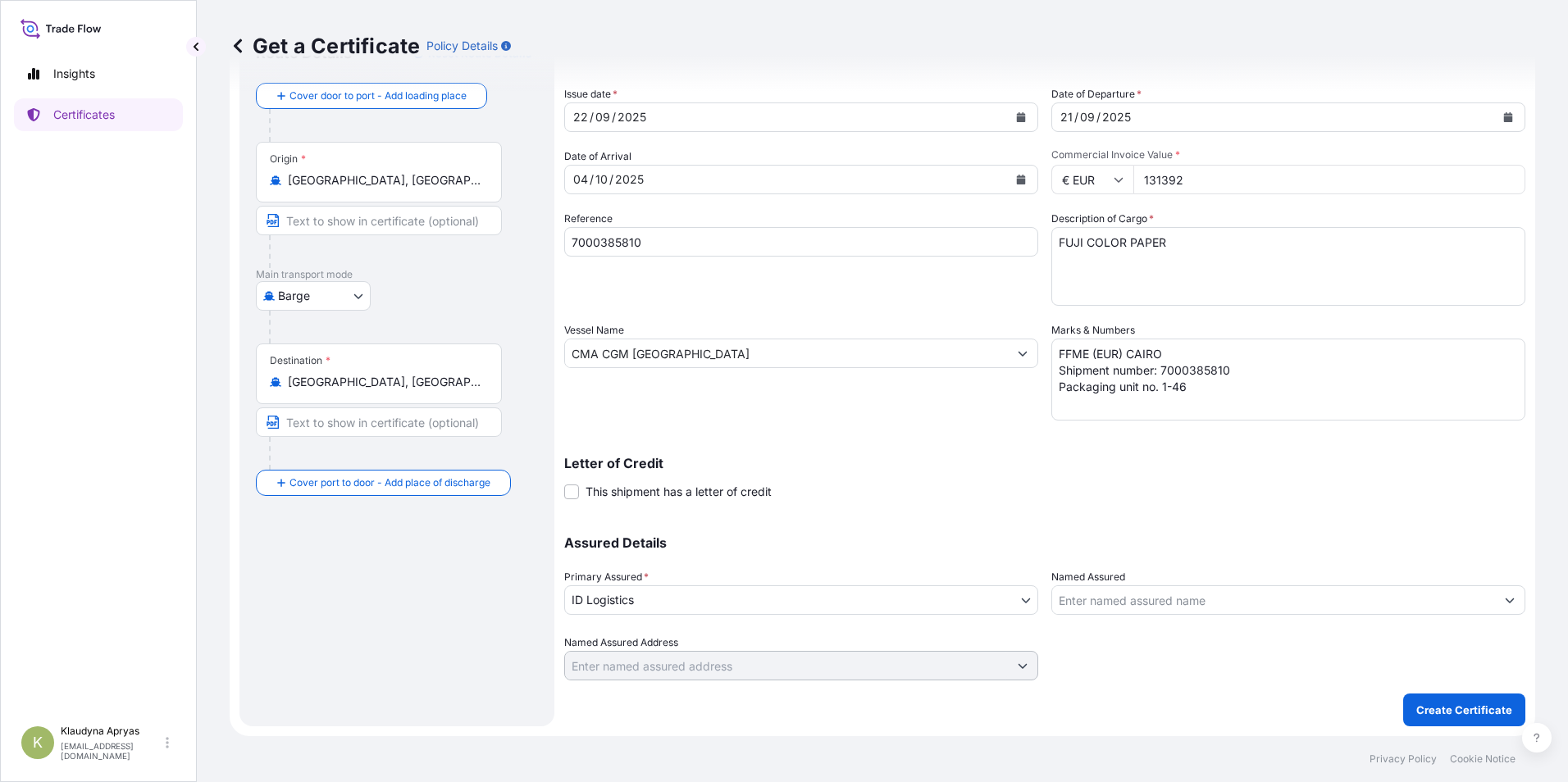
click at [1198, 602] on input "Named Assured" at bounding box center [1273, 600] width 443 height 29
click at [1130, 600] on input "foto" at bounding box center [1273, 600] width 443 height 29
type input "f"
drag, startPoint x: 1187, startPoint y: 351, endPoint x: 1013, endPoint y: 361, distance: 174.3
click at [1013, 361] on div "Shipment Details Issue date * [DATE] Date of Departure * [DATE] Date of Arrival…" at bounding box center [1045, 352] width 961 height 657
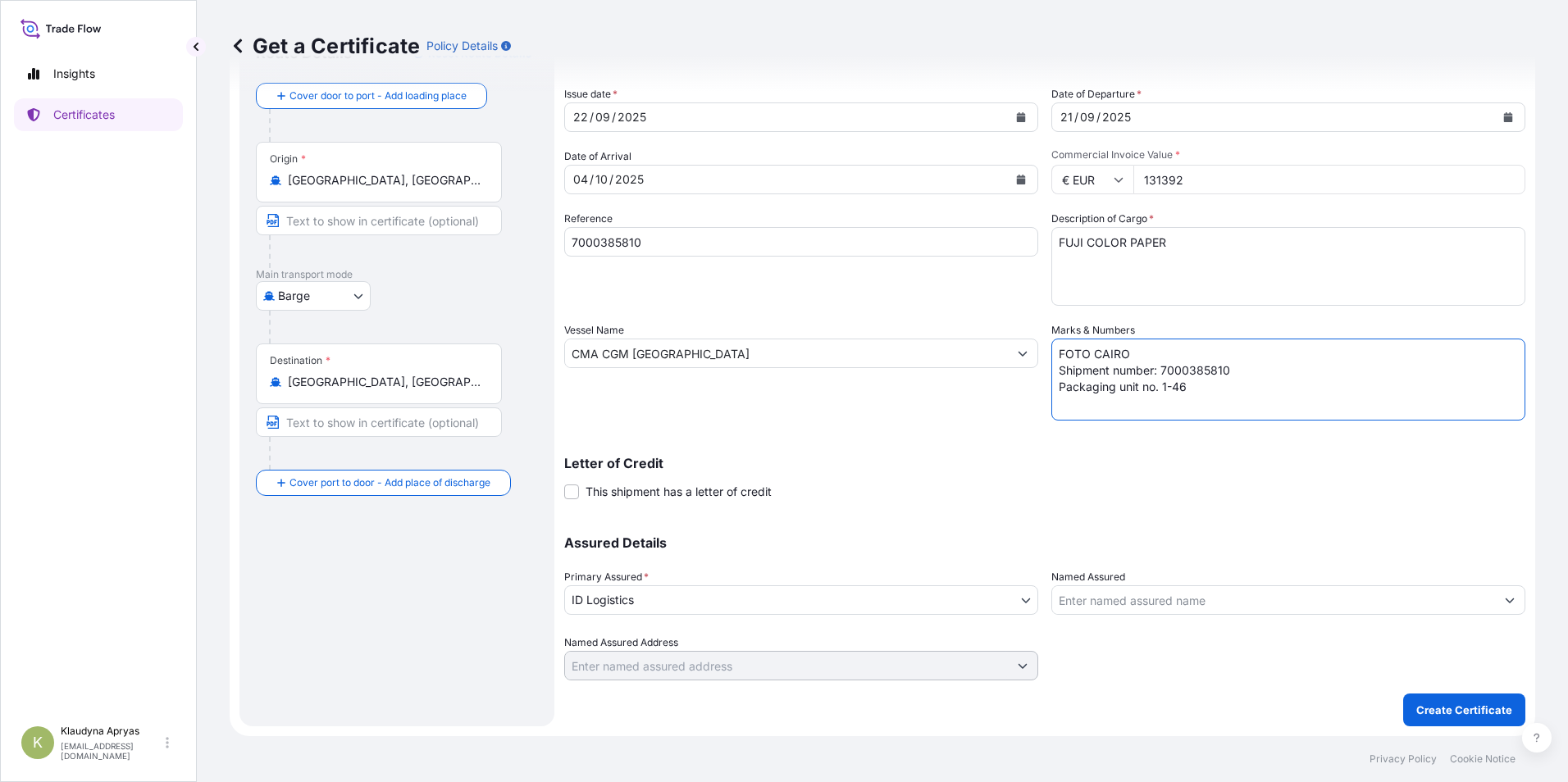
type textarea "FOTO CAIRO Shipment number: 7000385810 Packaging unit no. 1-46"
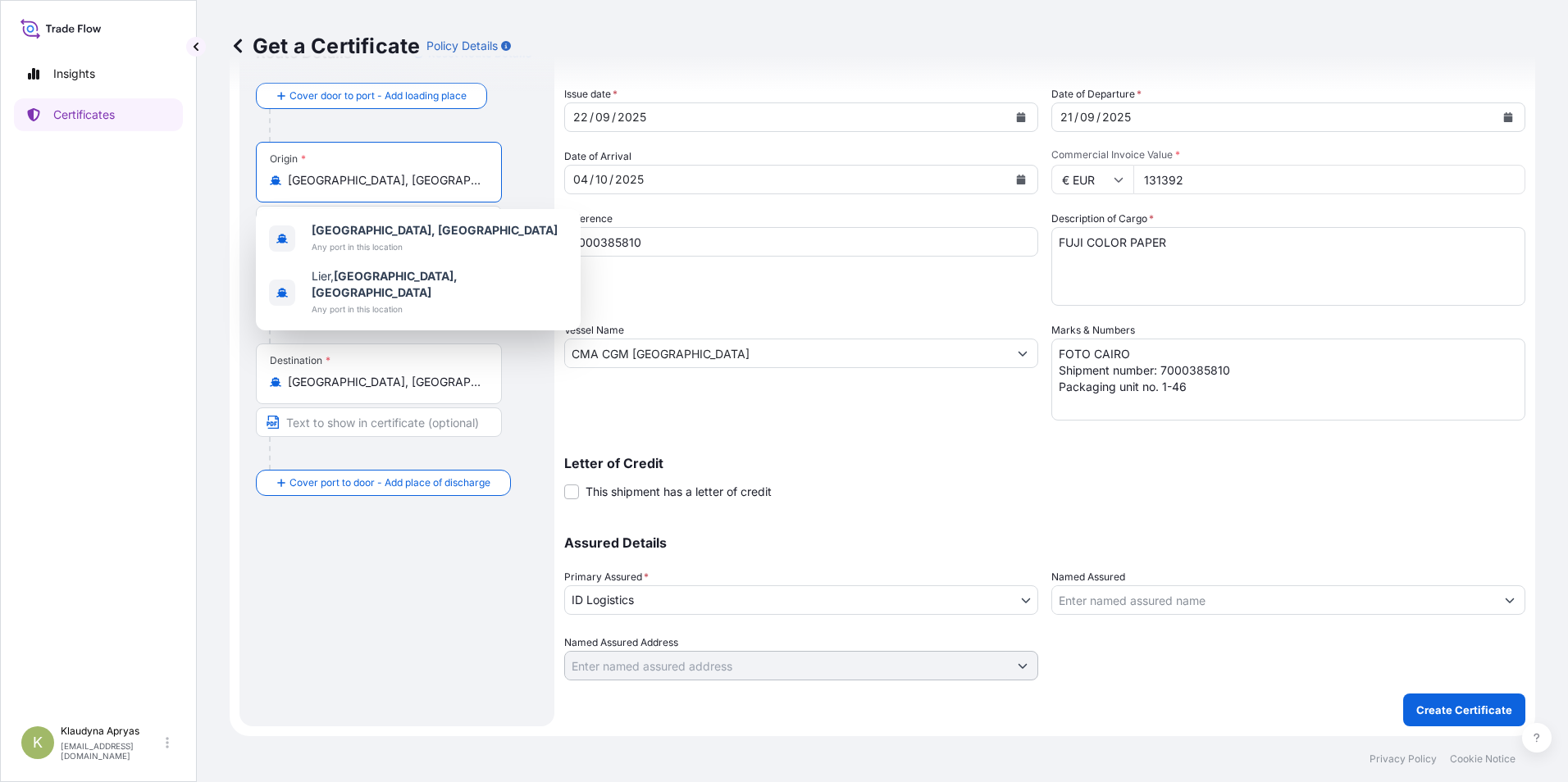
click at [379, 185] on input "[GEOGRAPHIC_DATA], [GEOGRAPHIC_DATA]" at bounding box center [385, 180] width 194 height 16
click at [399, 176] on input "[GEOGRAPHIC_DATA], [GEOGRAPHIC_DATA]" at bounding box center [385, 180] width 194 height 16
drag, startPoint x: 393, startPoint y: 182, endPoint x: 334, endPoint y: 182, distance: 59.0
click at [334, 182] on input "[GEOGRAPHIC_DATA], [GEOGRAPHIC_DATA]" at bounding box center [385, 180] width 194 height 16
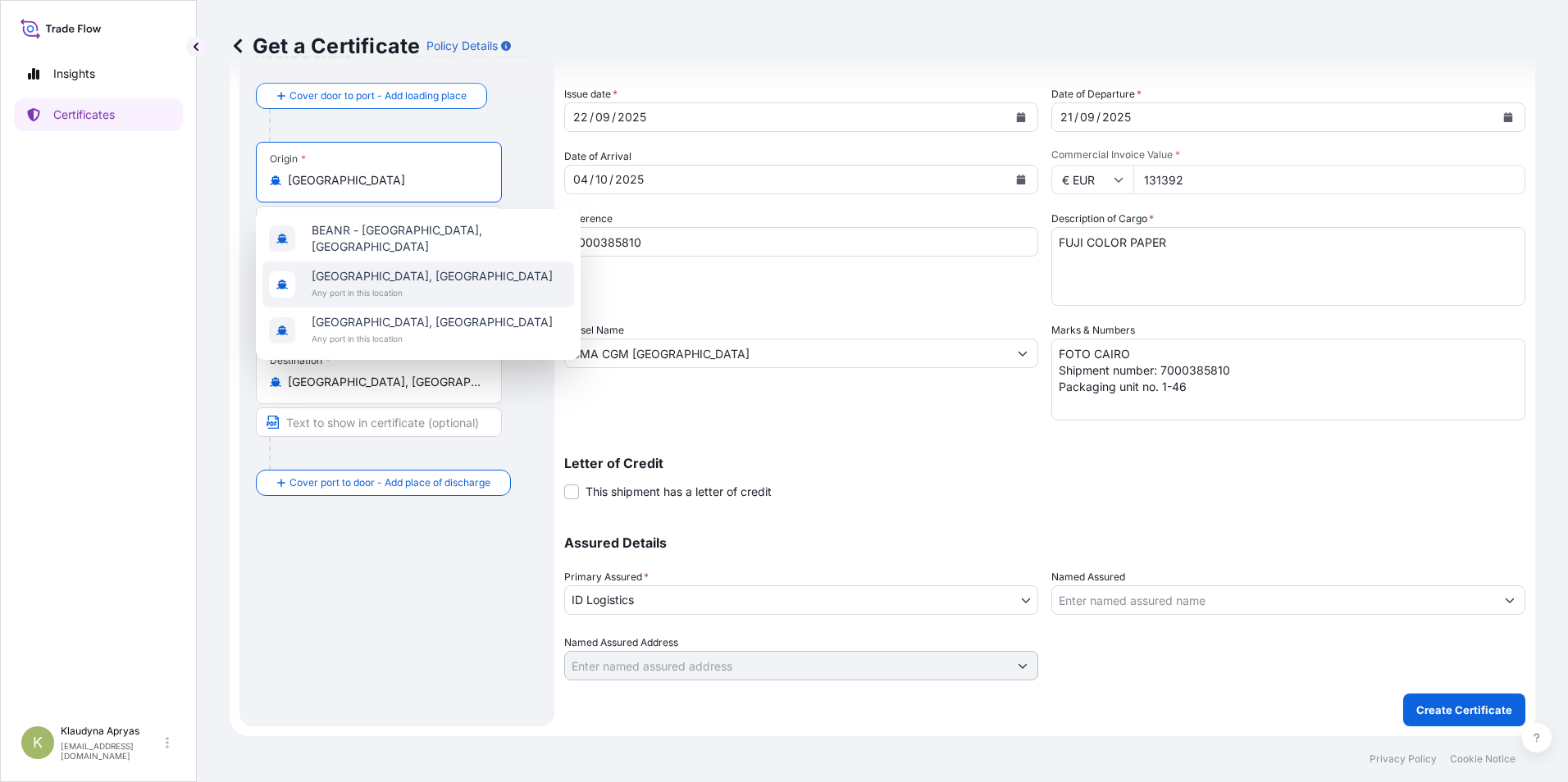
click at [414, 284] on span "Any port in this location" at bounding box center [432, 292] width 241 height 16
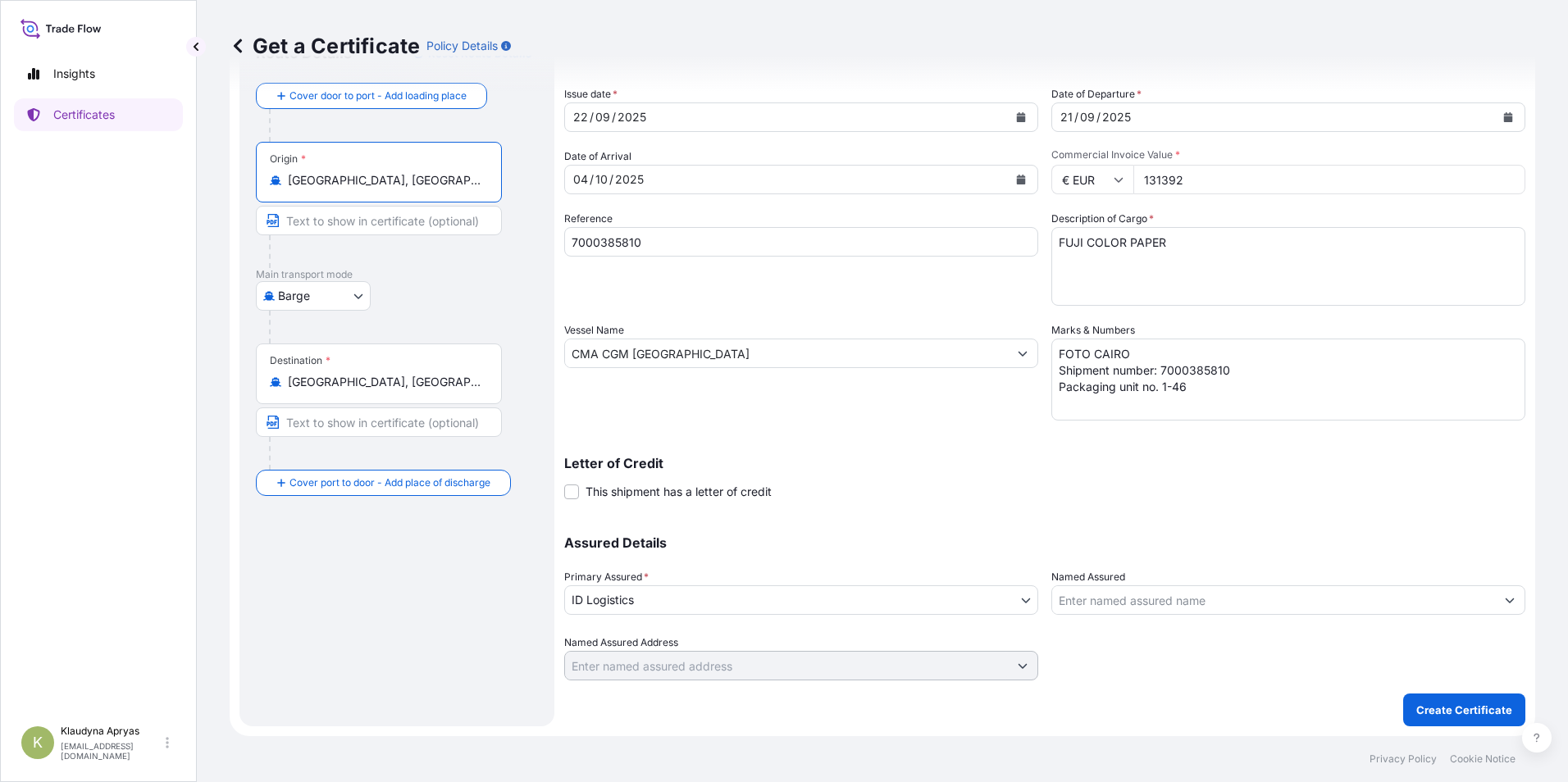
type input "[GEOGRAPHIC_DATA], [GEOGRAPHIC_DATA]"
click at [1170, 239] on textarea "FUJI COLOR PAPER" at bounding box center [1287, 266] width 474 height 79
type textarea "FUJI COLOR PAPER 46 packaging units gross weight: 18,735.908"
click at [572, 487] on span at bounding box center [571, 492] width 15 height 15
click at [564, 483] on input "This shipment has a letter of credit" at bounding box center [564, 483] width 0 height 0
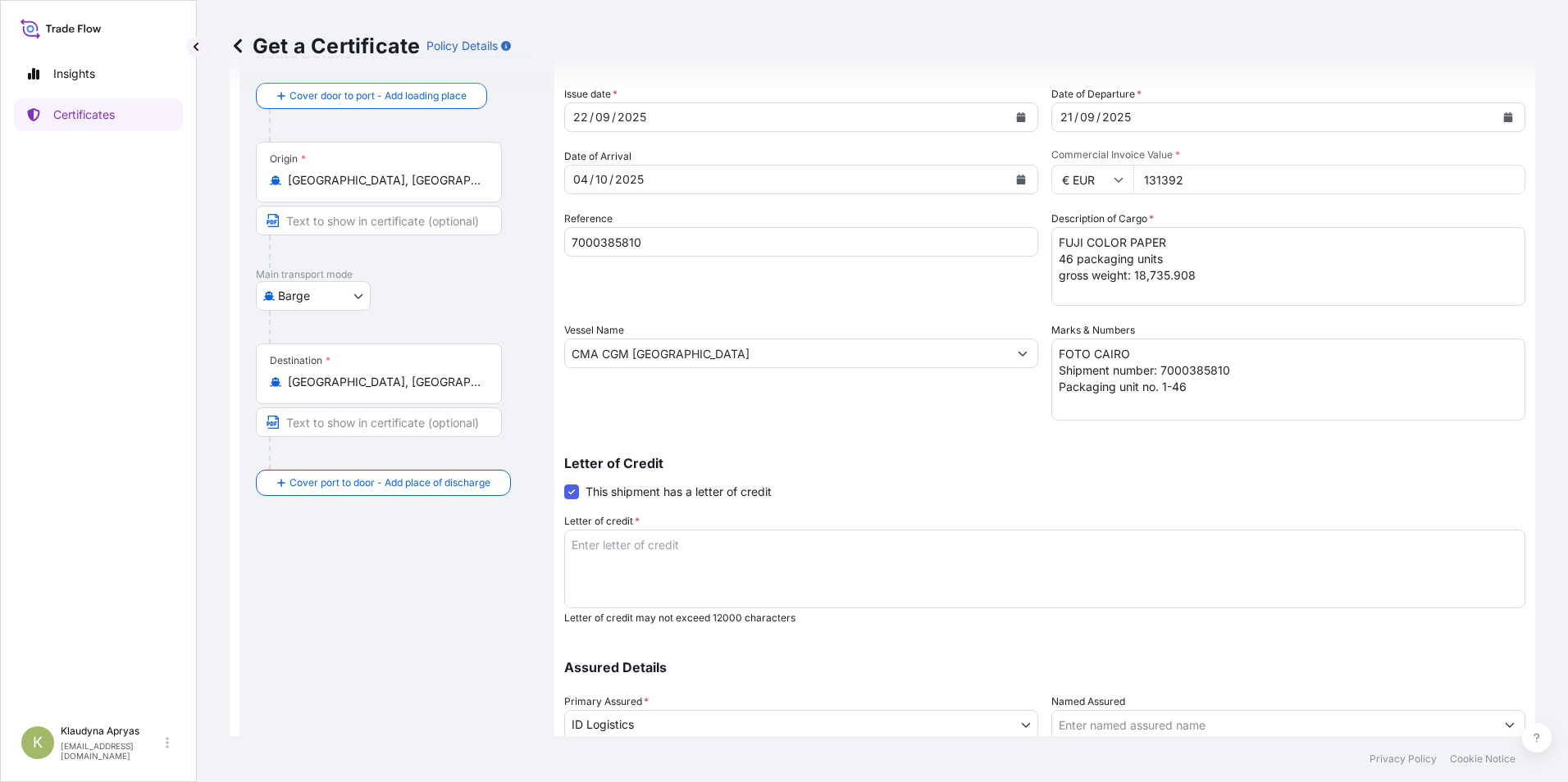
click at [665, 578] on textarea "Letter of credit *" at bounding box center [1045, 570] width 961 height 79
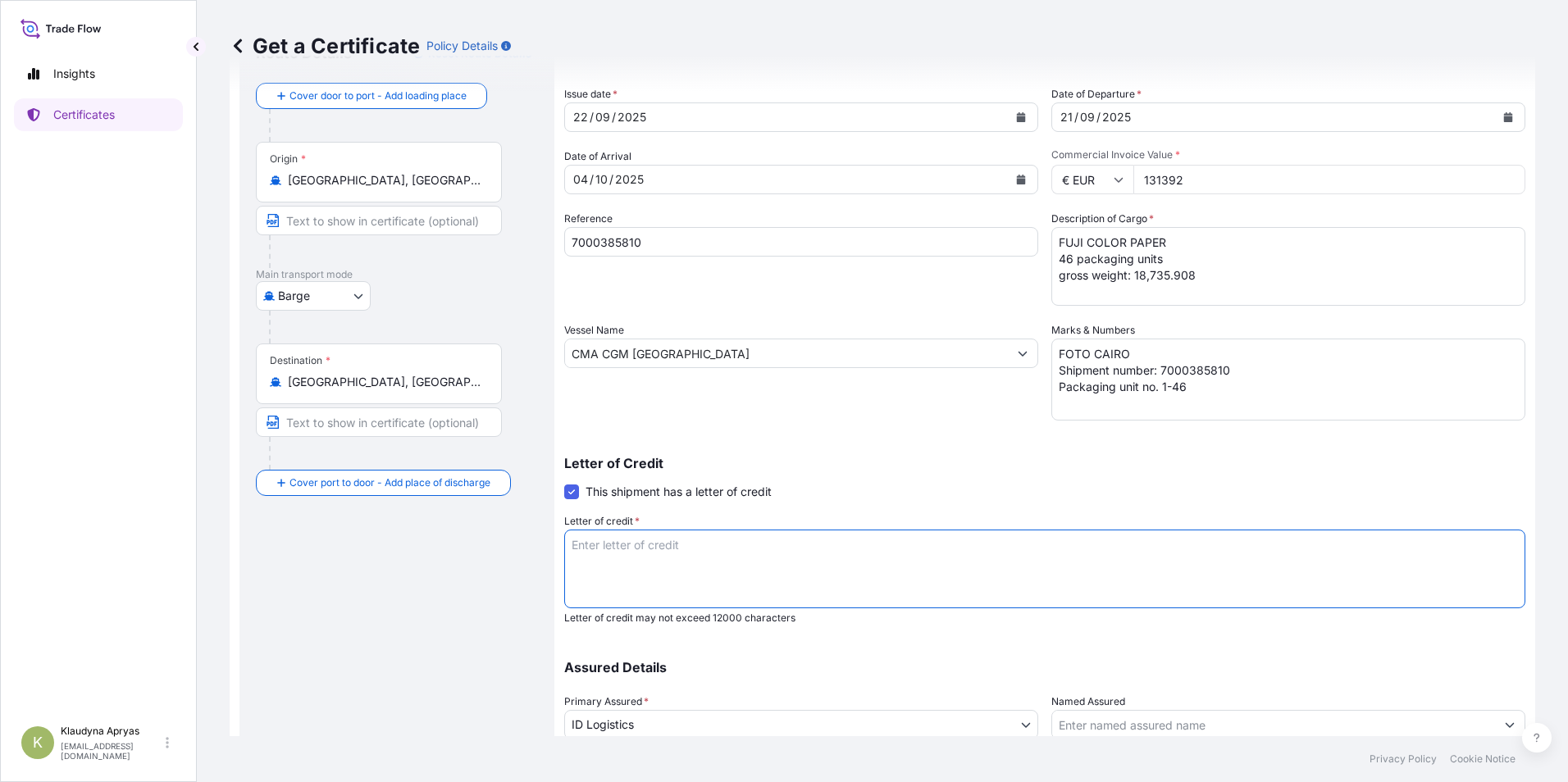
paste textarea "Acid no. 2001108452025080036 Egyptian Importer Tax ID: 200110845 Foreign Export…"
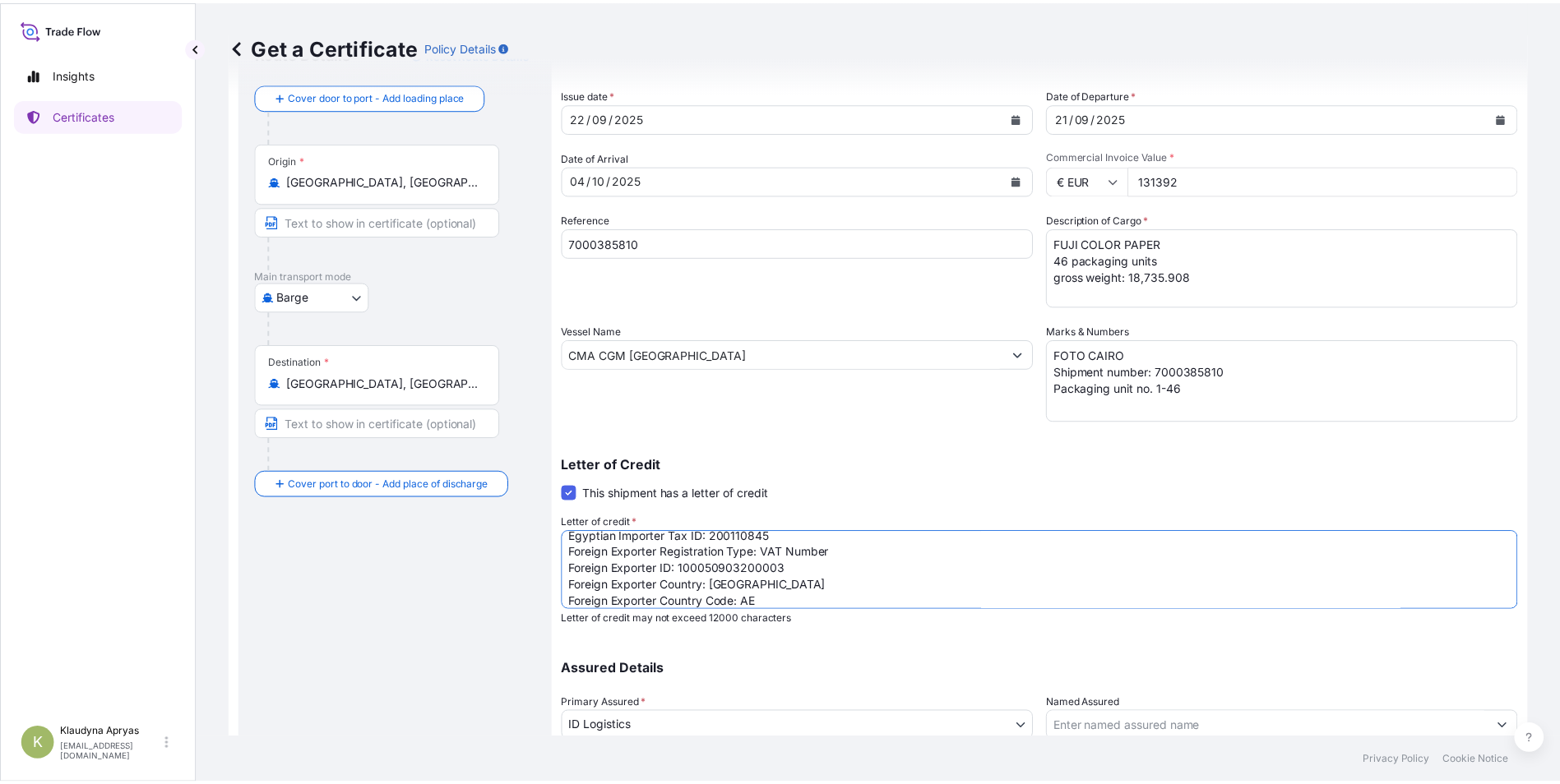
scroll to position [0, 0]
click at [572, 547] on textarea "Acid no. 2001108452025080036 Egyptian Importer Tax ID: 200110845 Foreign Export…" at bounding box center [1048, 571] width 964 height 79
click at [576, 542] on textarea "Acid no. 2001108452025080036 Egyptian Importer Tax ID: 200110845 Foreign Export…" at bounding box center [1048, 571] width 964 height 79
click at [611, 547] on textarea "Acid no. 2001108452025080036 Egyptian Importer Tax ID: 200110845 Foreign Export…" at bounding box center [1048, 571] width 964 height 79
paste textarea "IRREVOCABLE L/C NO. : 07707725CA88303"
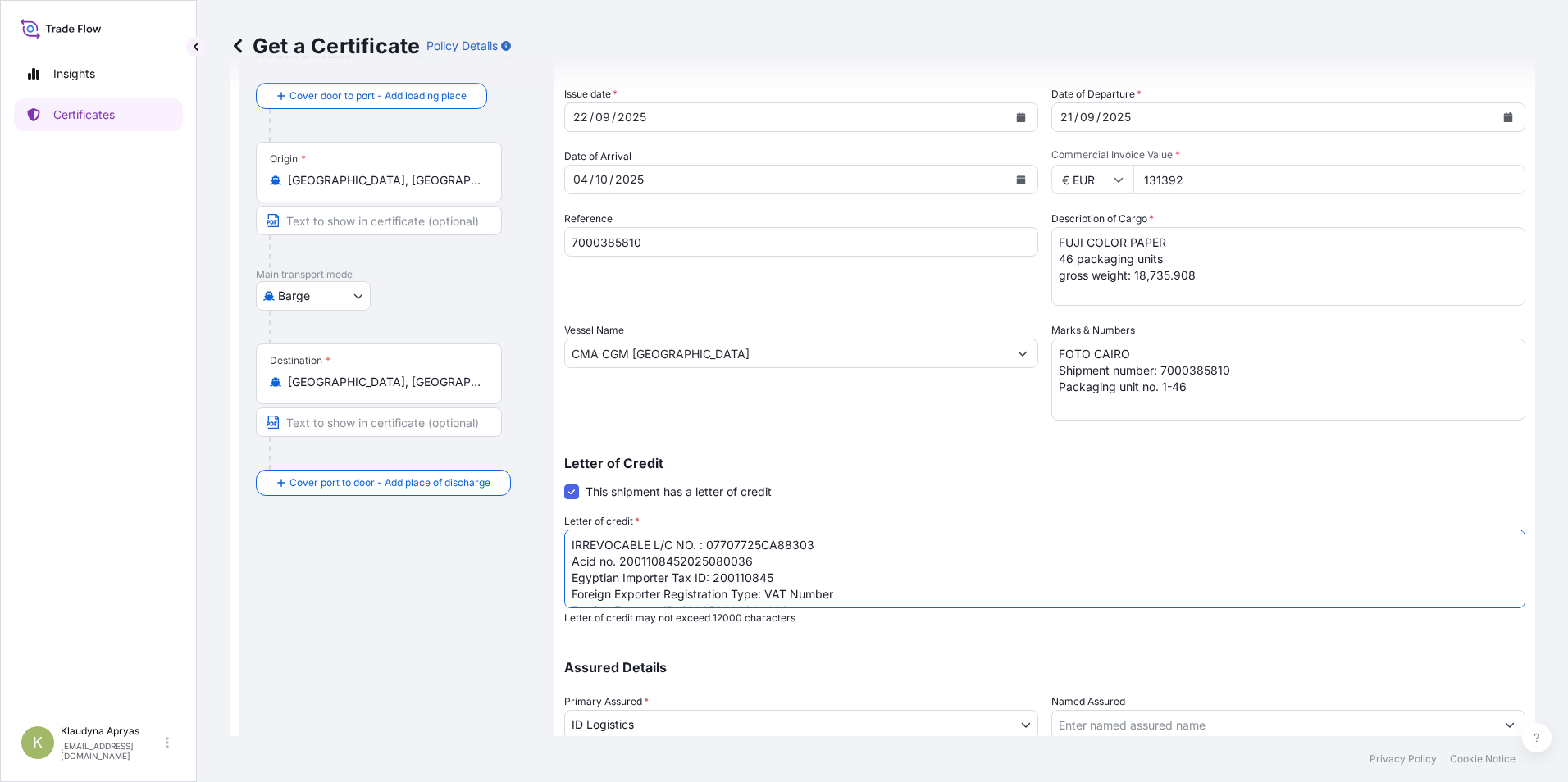
drag, startPoint x: 825, startPoint y: 545, endPoint x: 733, endPoint y: 546, distance: 92.0
click at [733, 546] on textarea "IRREVOCABLE L/C NO. : 07707725CA88303 Acid no. 2001108452025080036 Egyptian Imp…" at bounding box center [1045, 570] width 961 height 79
type textarea "IRREVOCABLE L/C NO. : 07700325CA088385 Acid no. 2001108452025080036 Egyptian Im…"
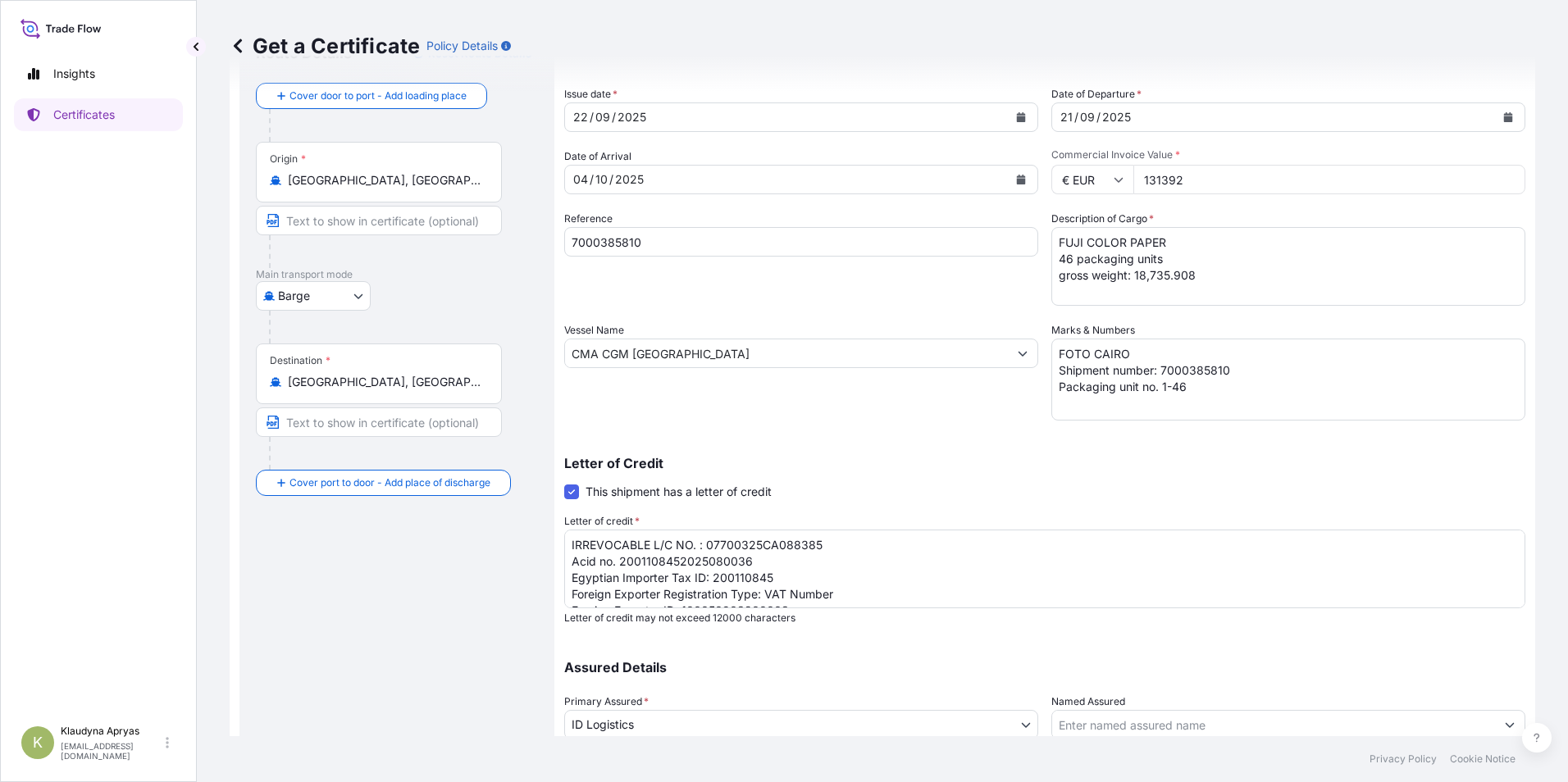
click at [908, 415] on div "Vessel Name CMA CGM [GEOGRAPHIC_DATA]" at bounding box center [801, 371] width 474 height 98
click at [1208, 672] on p "Assured Details" at bounding box center [1045, 667] width 961 height 13
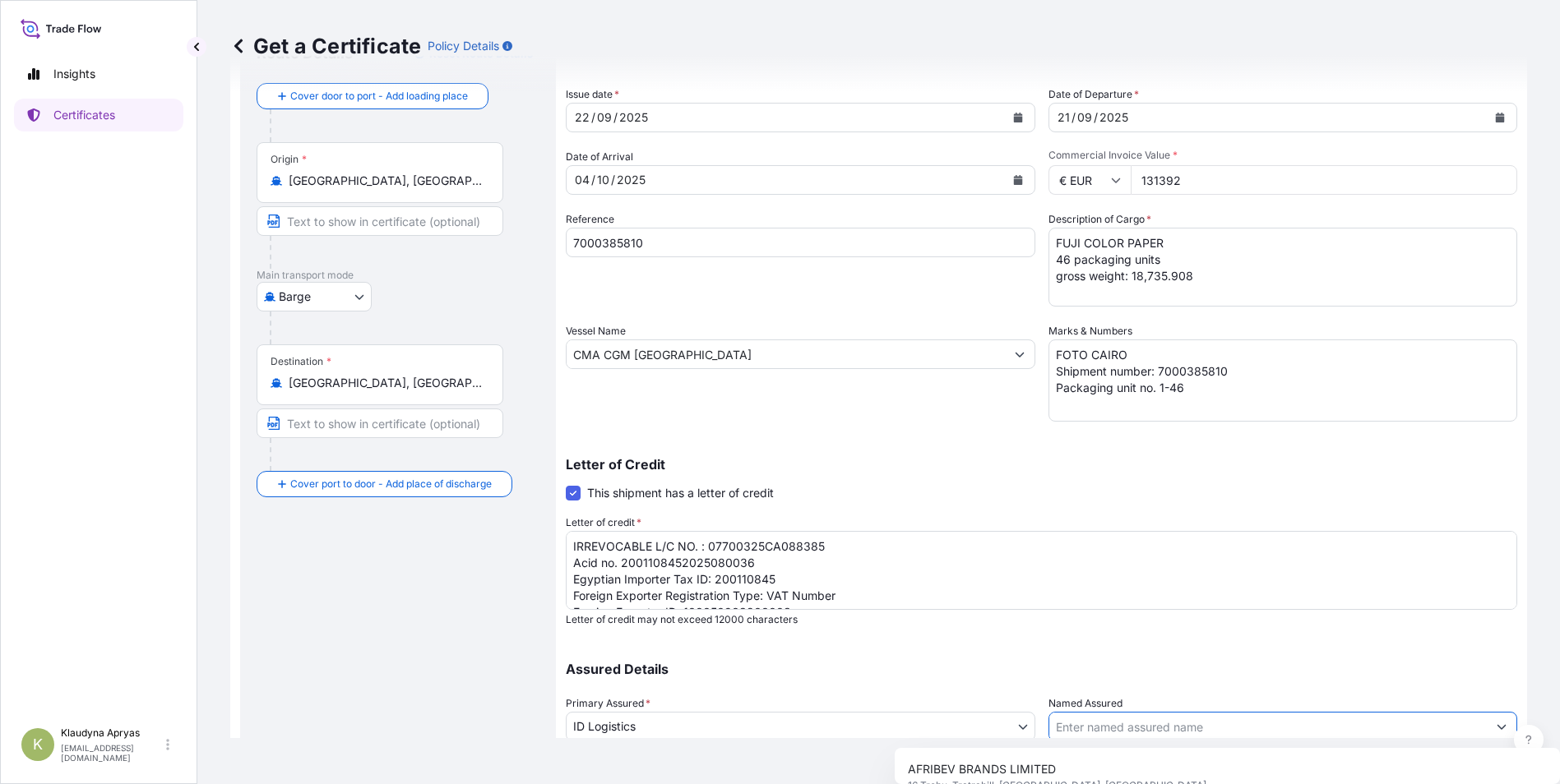
click at [1196, 725] on input "Named Assured" at bounding box center [1269, 726] width 438 height 29
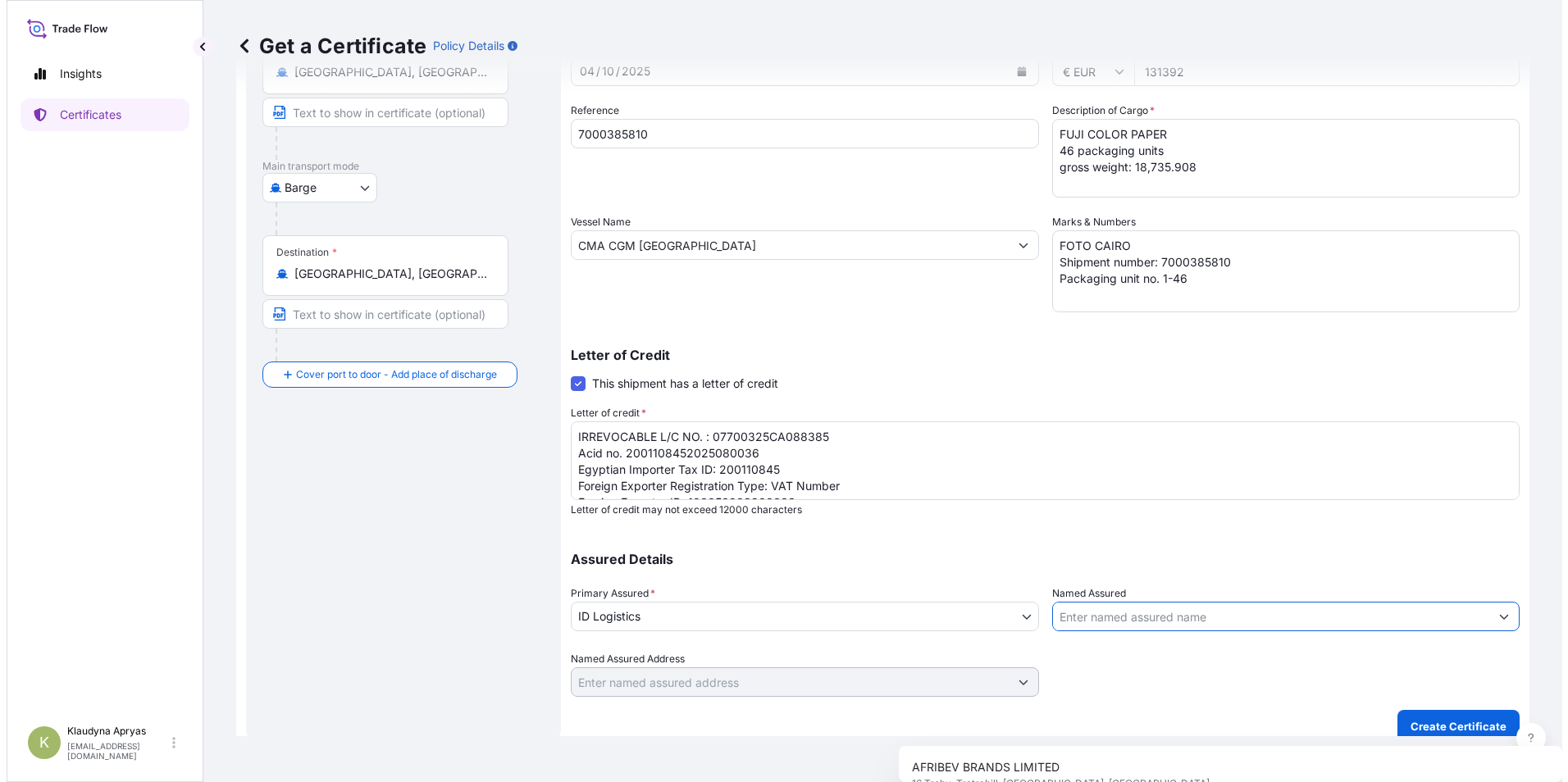
scroll to position [202, 0]
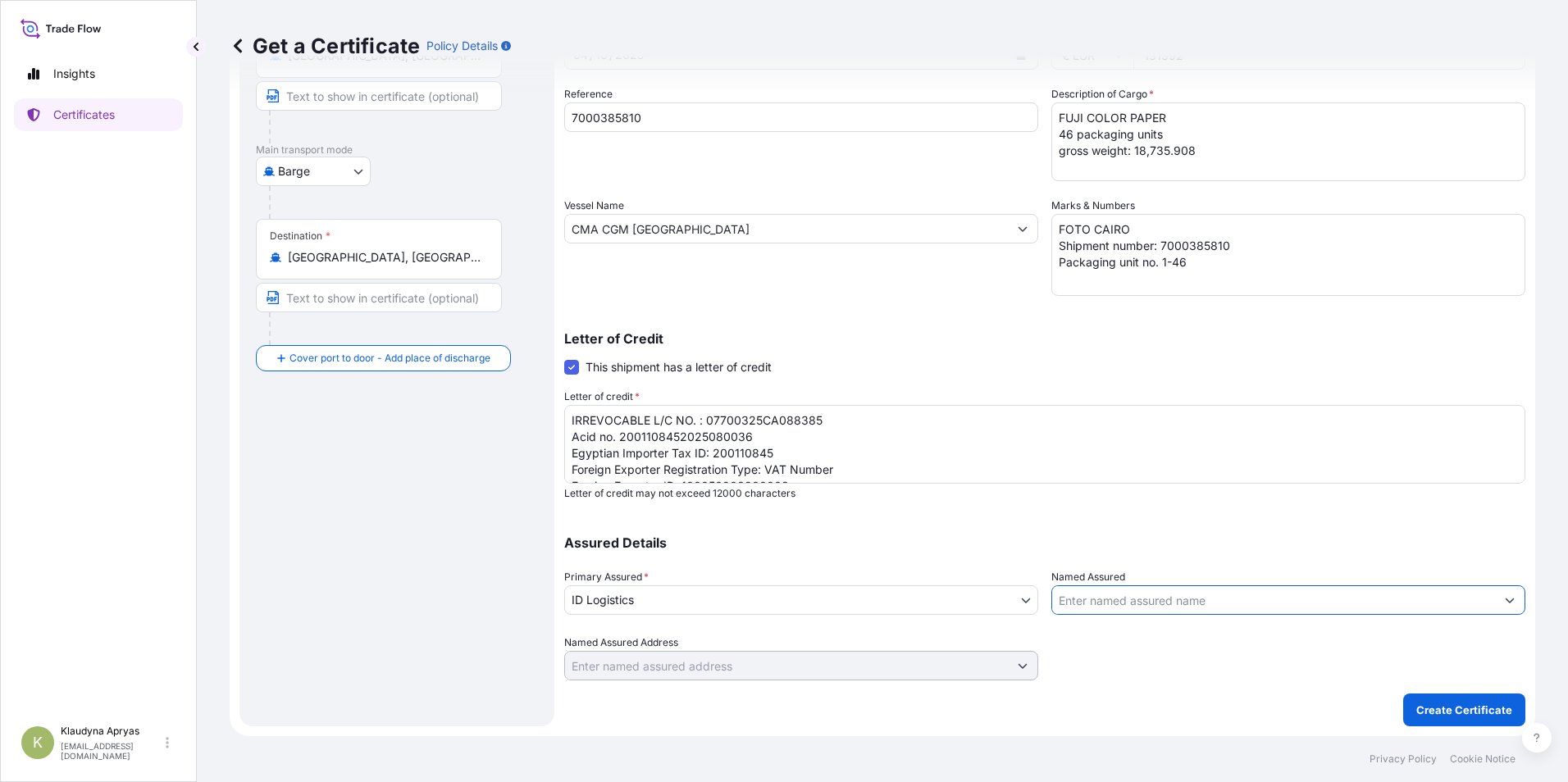
click at [1162, 600] on input "Named Assured" at bounding box center [1273, 600] width 443 height 29
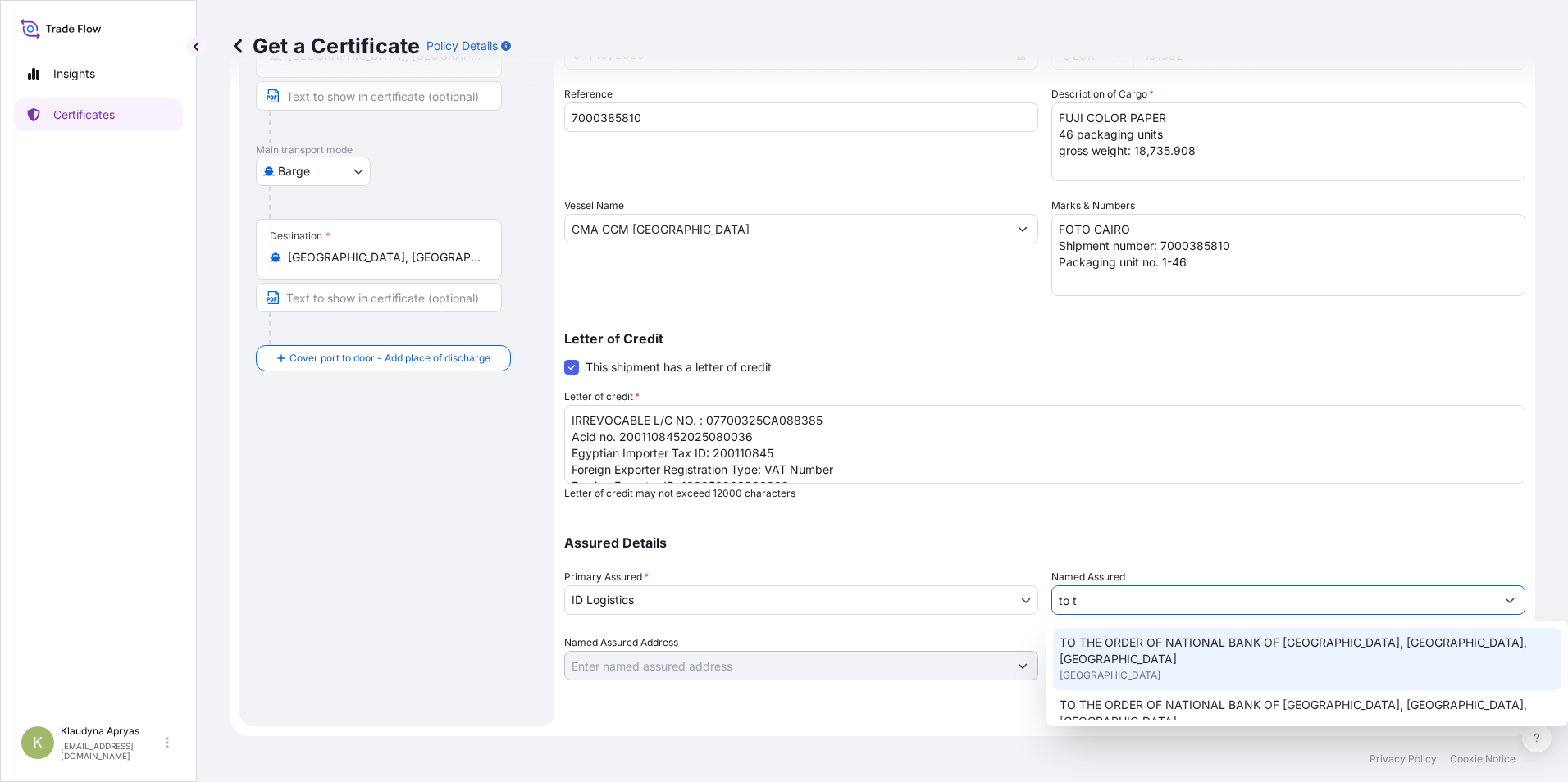
click at [1392, 654] on div "TO THE ORDER OF NATIONAL BANK OF [GEOGRAPHIC_DATA], [GEOGRAPHIC_DATA], [GEOGRAP…" at bounding box center [1307, 659] width 510 height 63
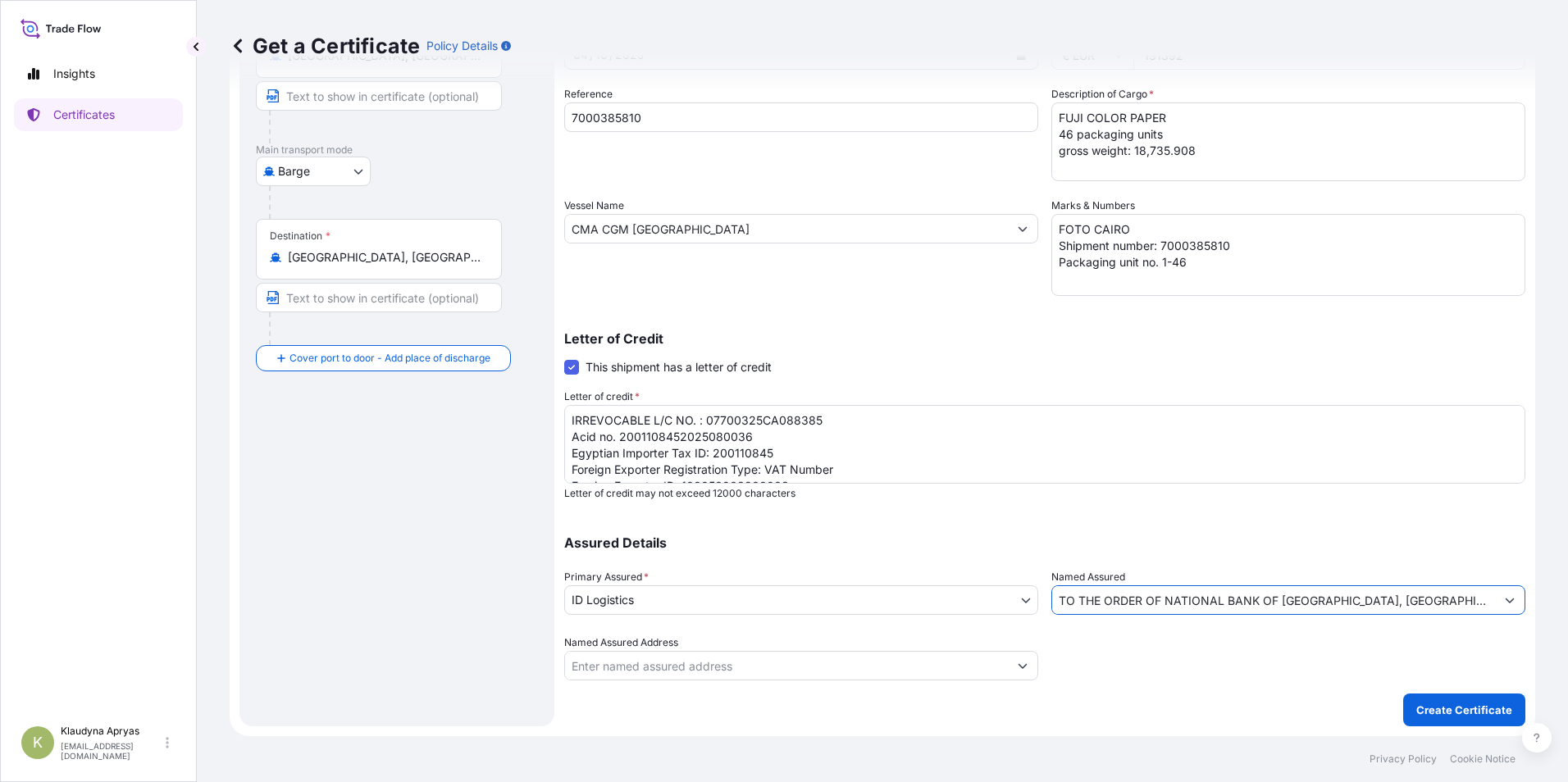
type input "TO THE ORDER OF NATIONAL BANK OF [GEOGRAPHIC_DATA], [GEOGRAPHIC_DATA], [GEOGRAP…"
click at [1017, 666] on icon "Show suggestions" at bounding box center [1022, 666] width 9 height 9
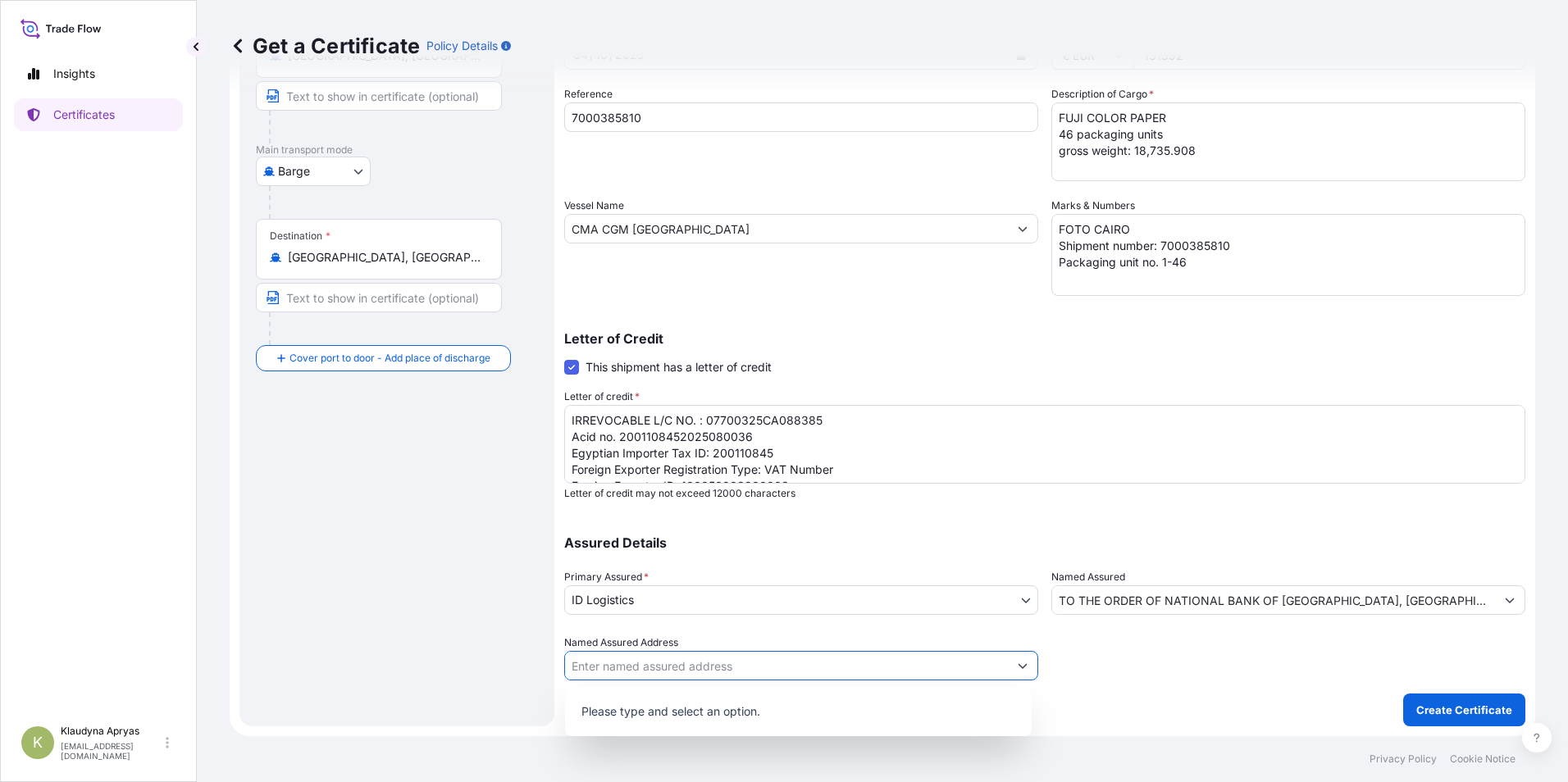
click at [864, 669] on input "Named Assured Address" at bounding box center [786, 666] width 443 height 29
type input "a"
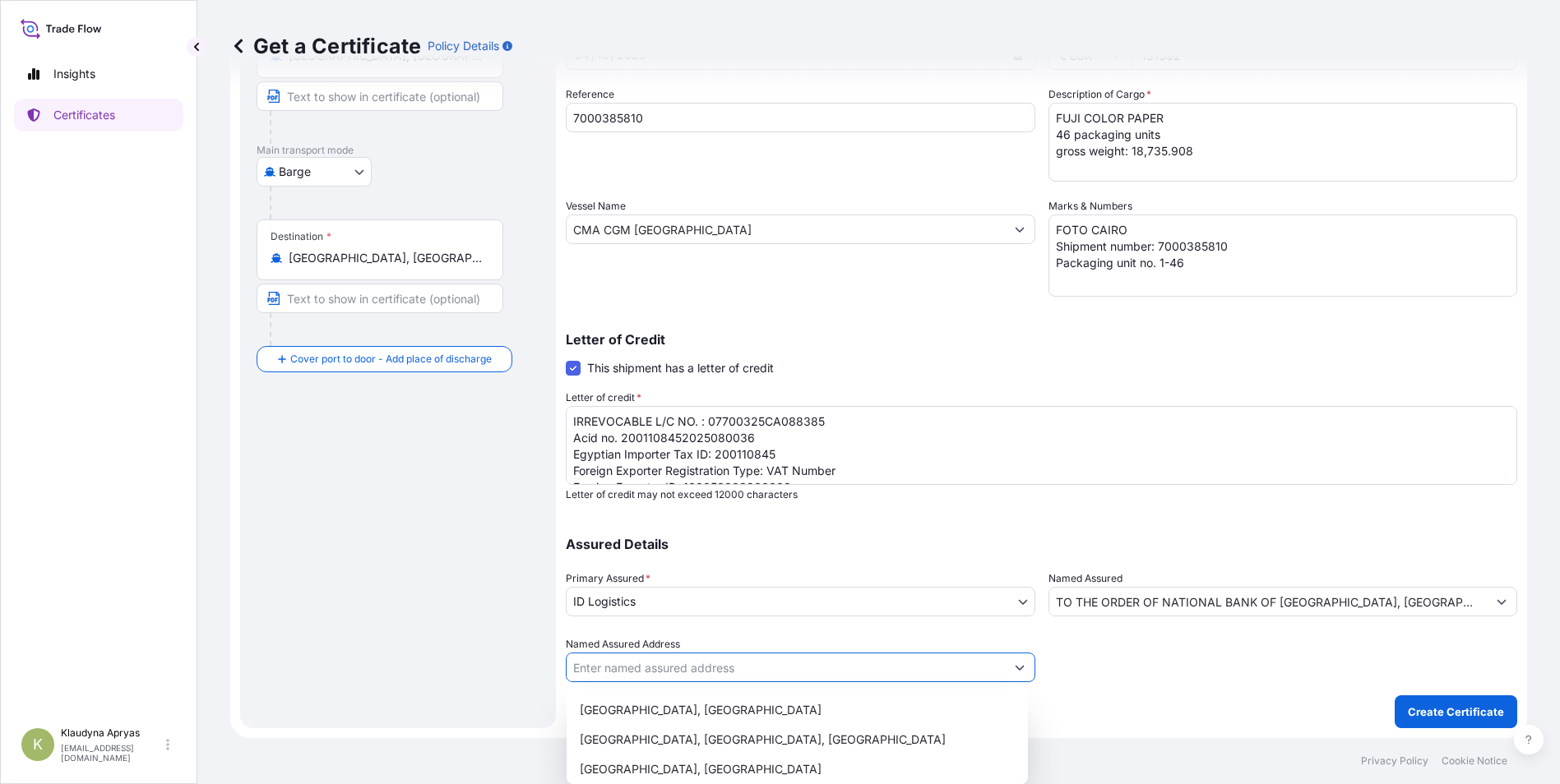
click at [1101, 671] on div at bounding box center [1283, 659] width 470 height 46
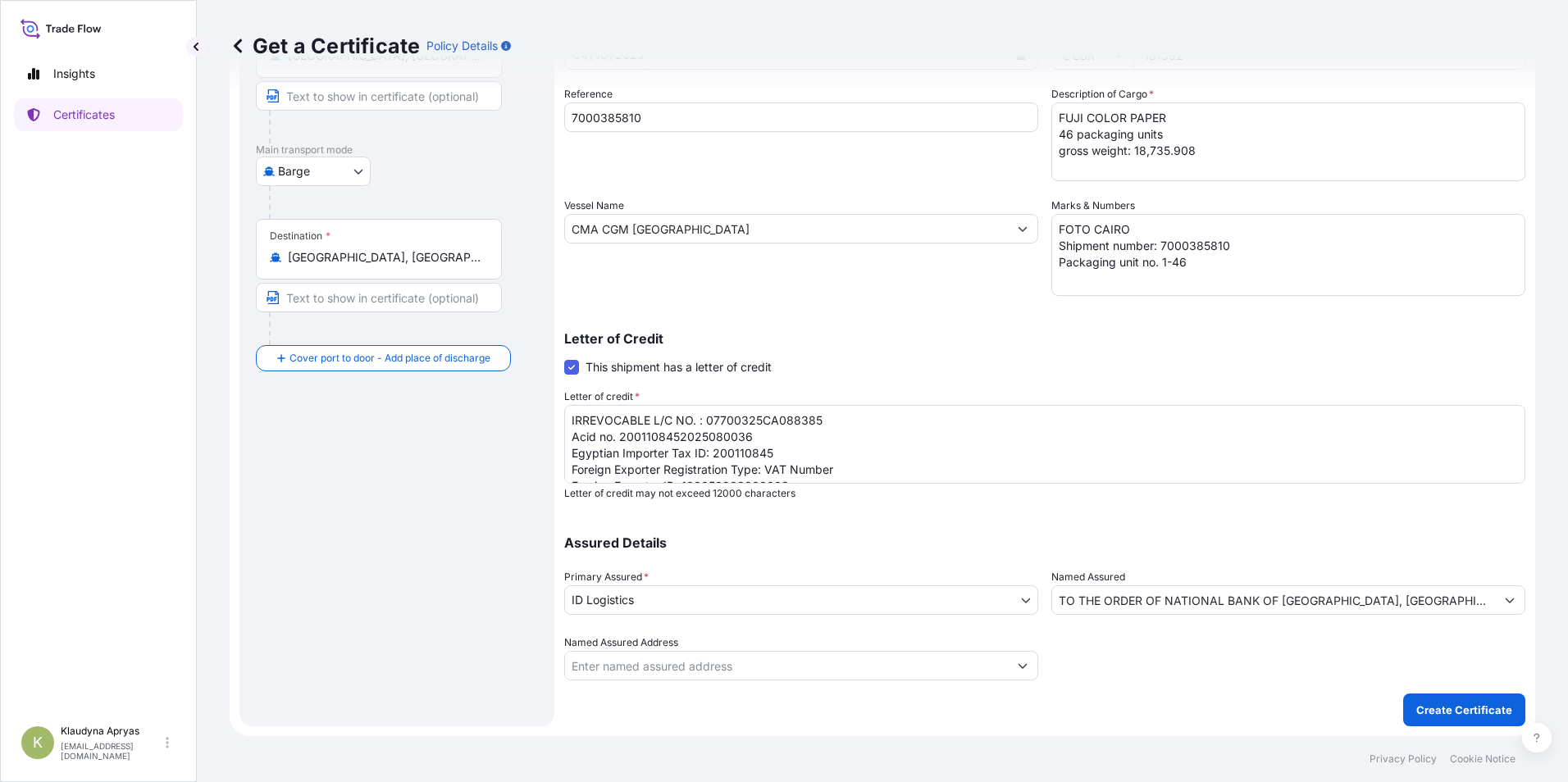
click at [732, 664] on input "Named Assured Address" at bounding box center [786, 666] width 443 height 29
click at [744, 673] on input "Named Assured Address" at bounding box center [786, 666] width 443 height 29
click at [1162, 672] on div at bounding box center [1287, 658] width 474 height 46
click at [790, 672] on input "Named Assured Address" at bounding box center [786, 666] width 443 height 29
type input "a"
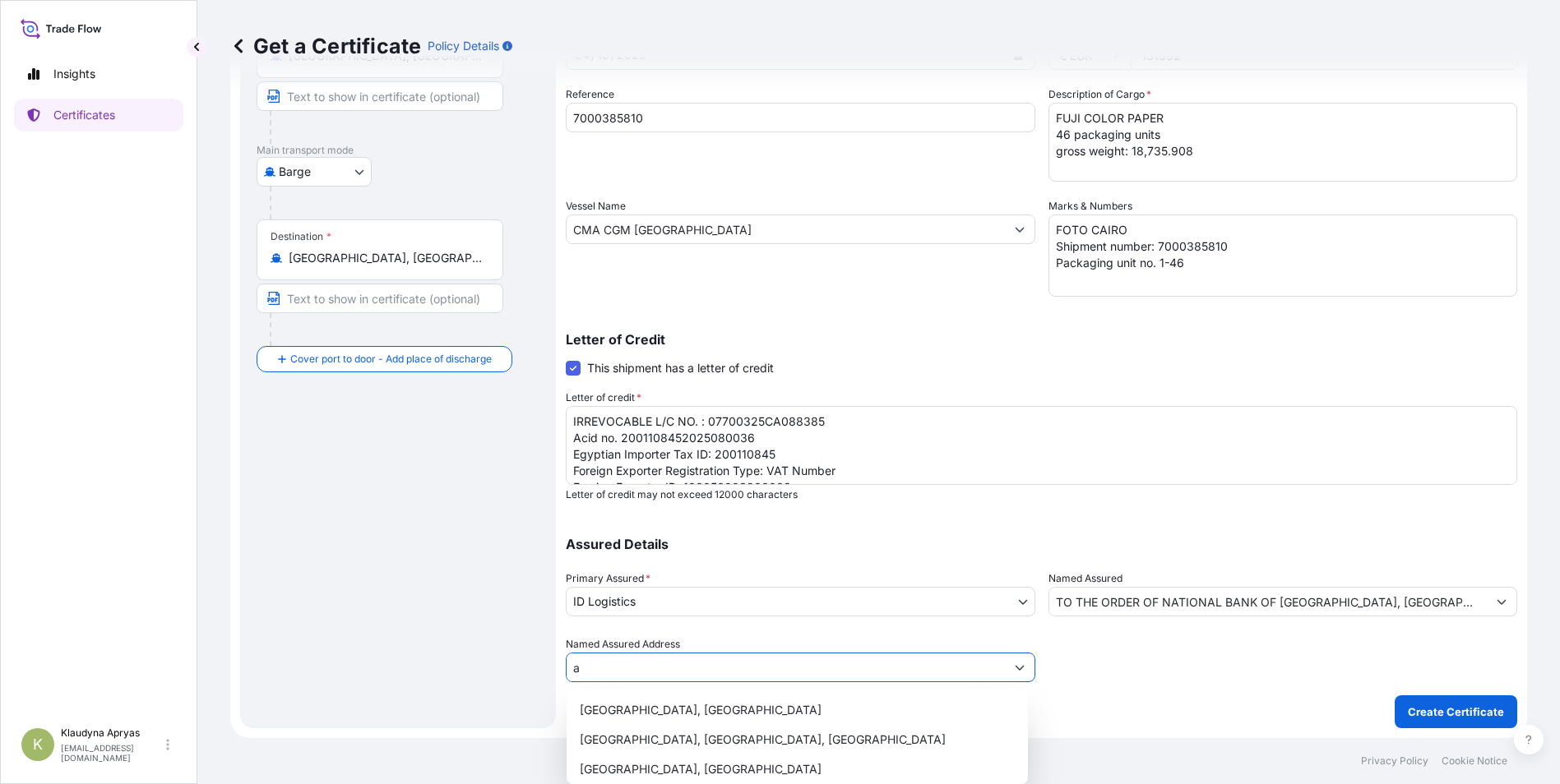
click at [789, 671] on input "a" at bounding box center [786, 667] width 438 height 29
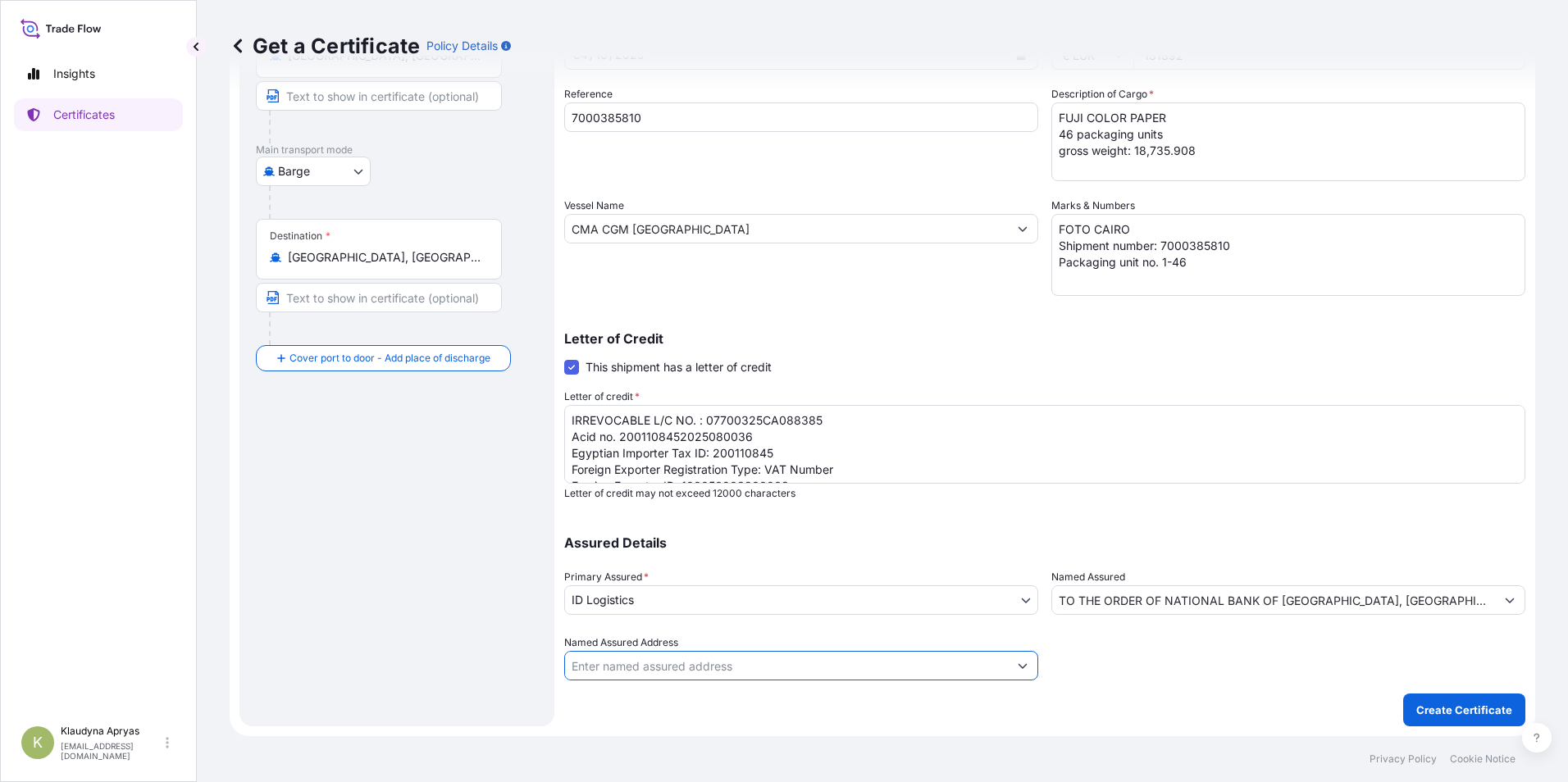
click at [1166, 689] on div "Shipment Details Issue date * [DATE] Date of Departure * [DATE] Date of Arrival…" at bounding box center [1045, 313] width 961 height 827
click at [1463, 713] on p "Create Certificate" at bounding box center [1464, 710] width 96 height 16
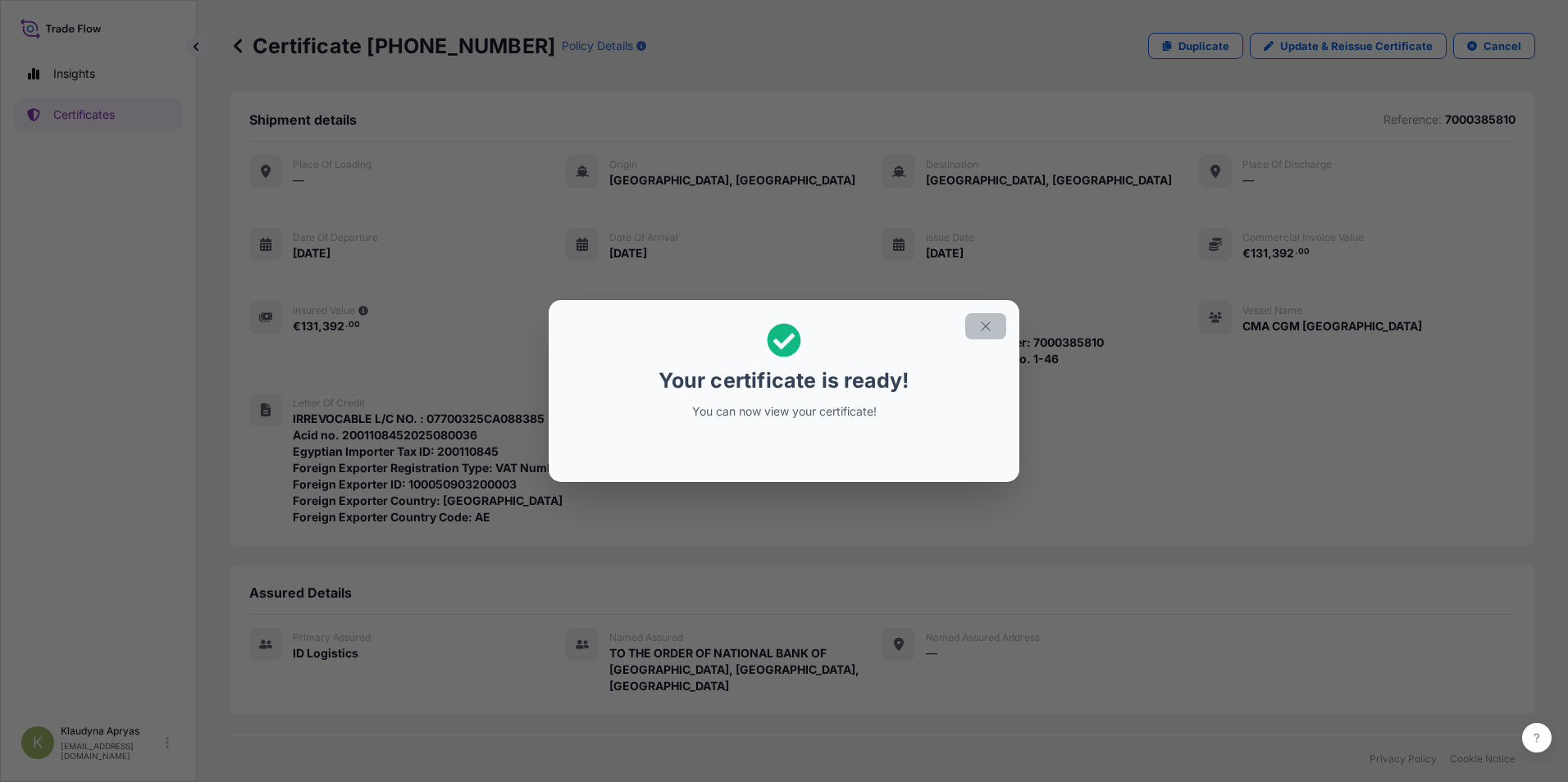
click at [983, 327] on icon "button" at bounding box center [985, 325] width 15 height 15
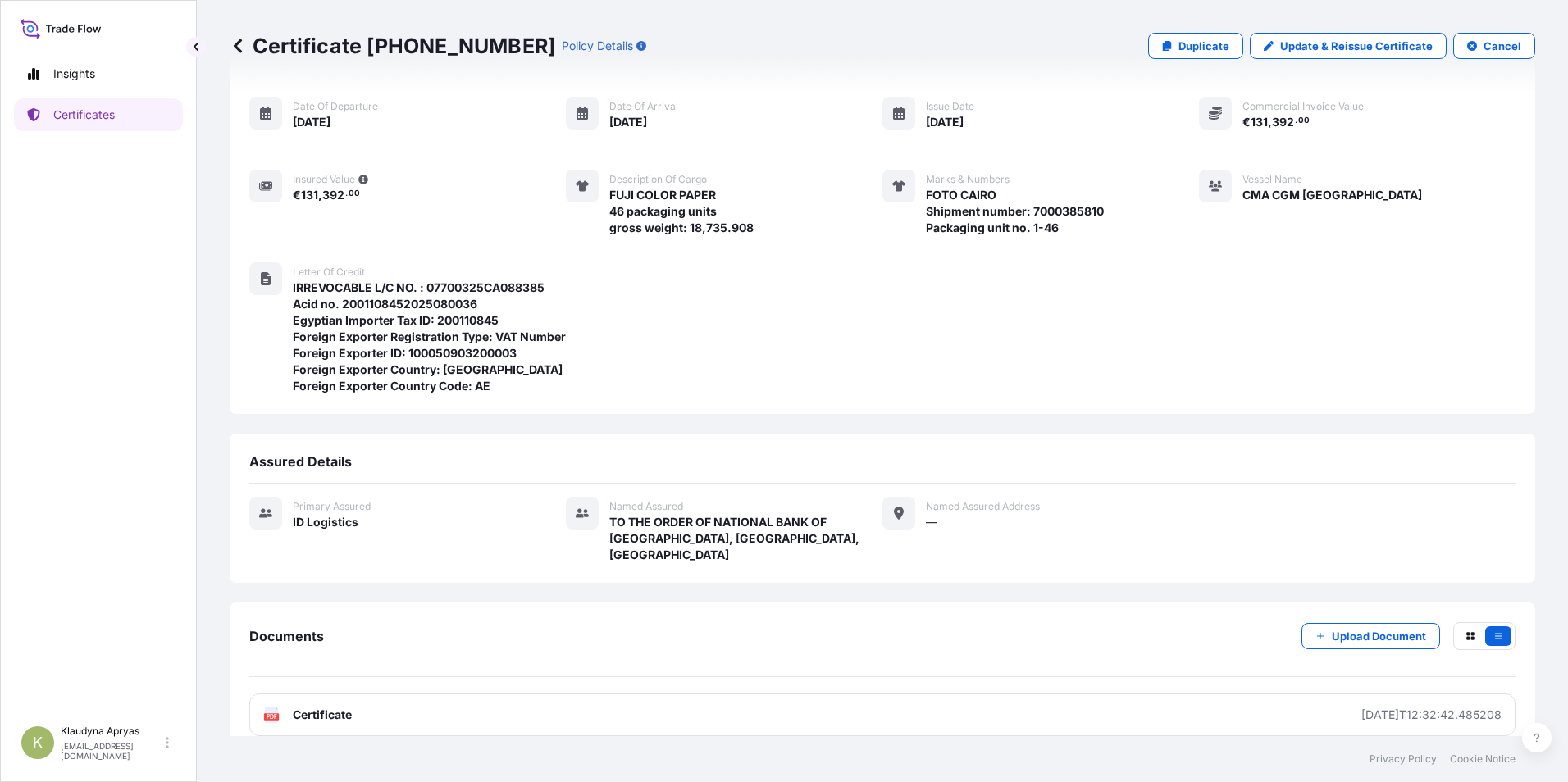
scroll to position [134, 0]
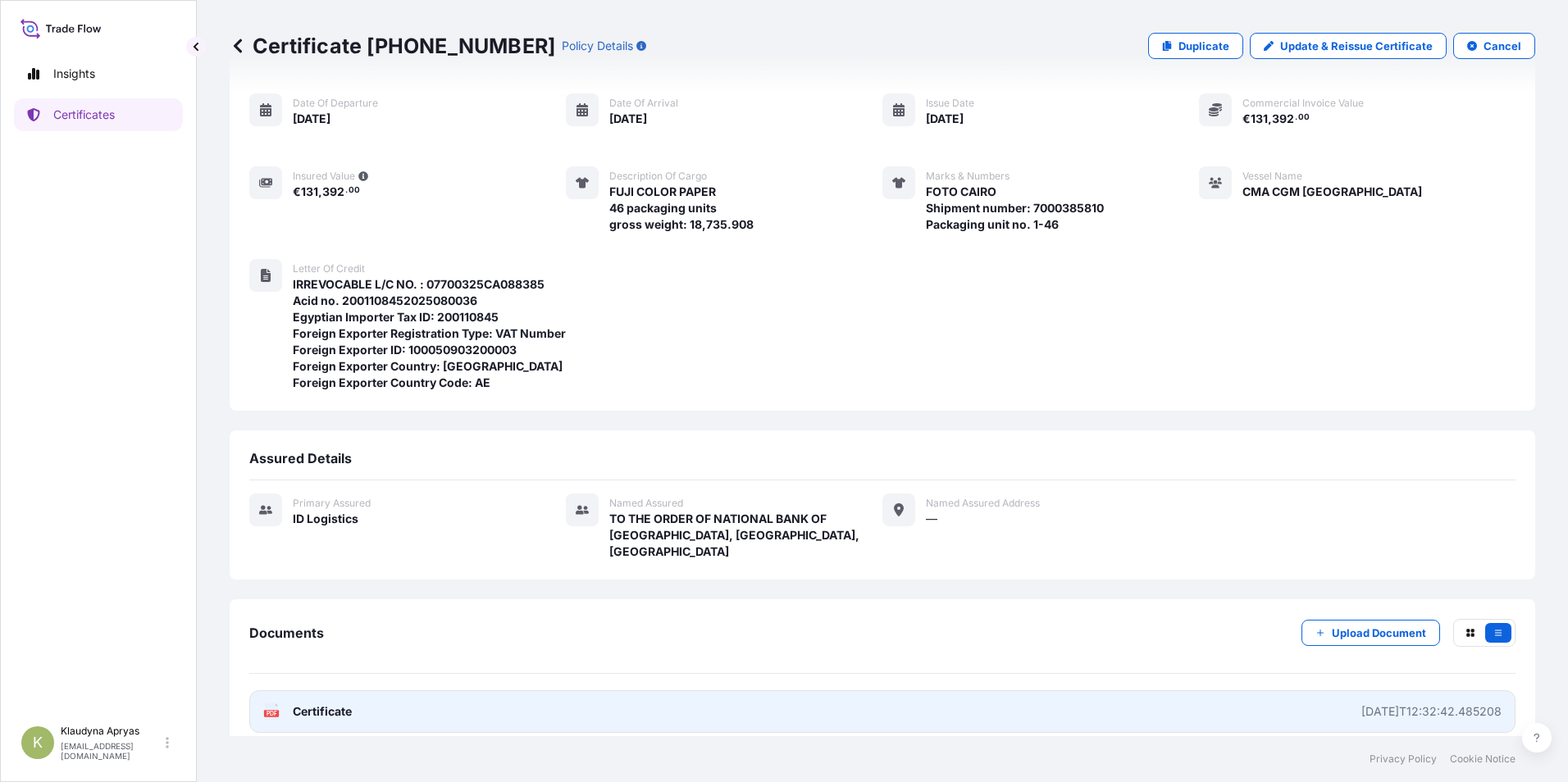
click at [687, 697] on link "PDF Certificate [DATE]T12:32:42.485208" at bounding box center [882, 712] width 1266 height 43
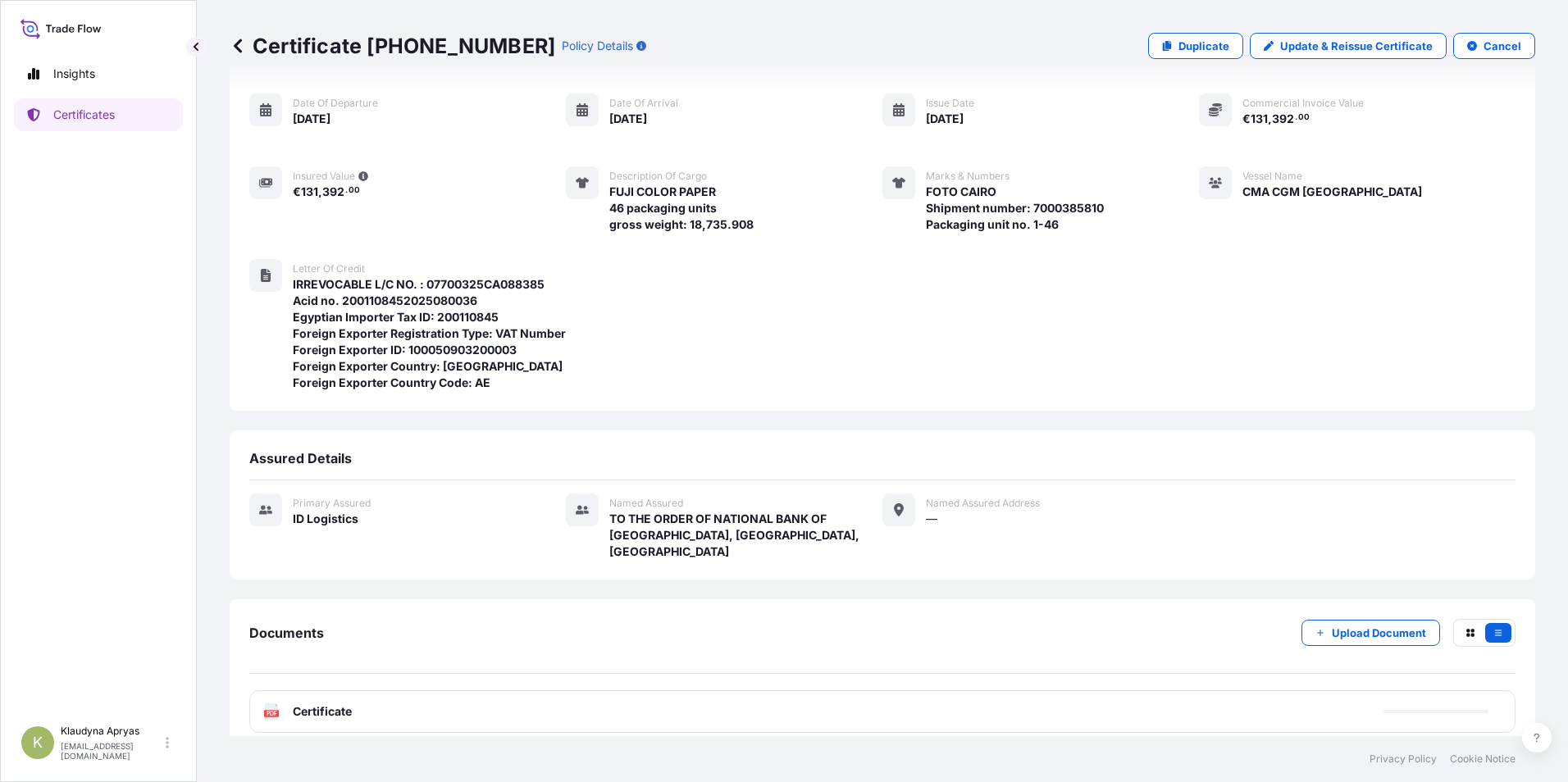
scroll to position [129, 0]
